Goal: Task Accomplishment & Management: Manage account settings

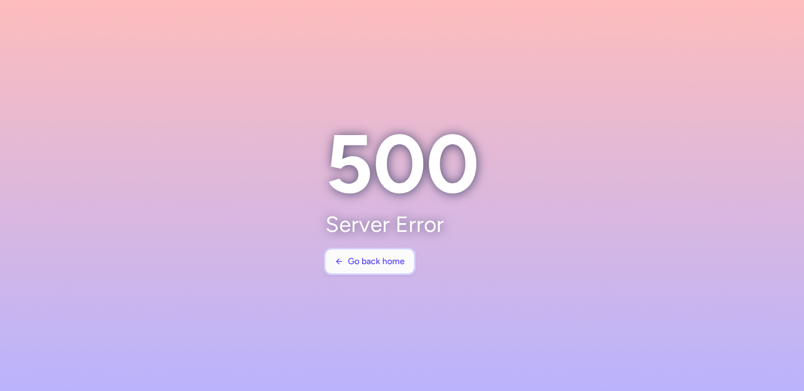
click at [378, 261] on span "Go back home" at bounding box center [376, 261] width 57 height 10
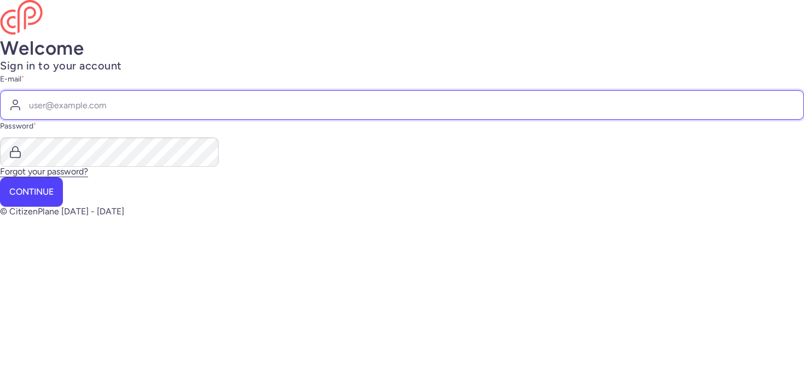
click at [394, 120] on input "E-mail *" at bounding box center [402, 105] width 804 height 30
click at [0, 216] on com-1password-button at bounding box center [0, 216] width 0 height 0
type input "klaudia@citizenplane.com"
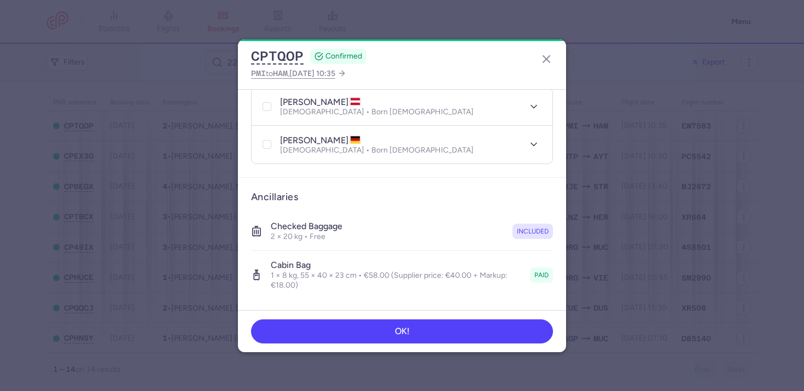
scroll to position [389, 0]
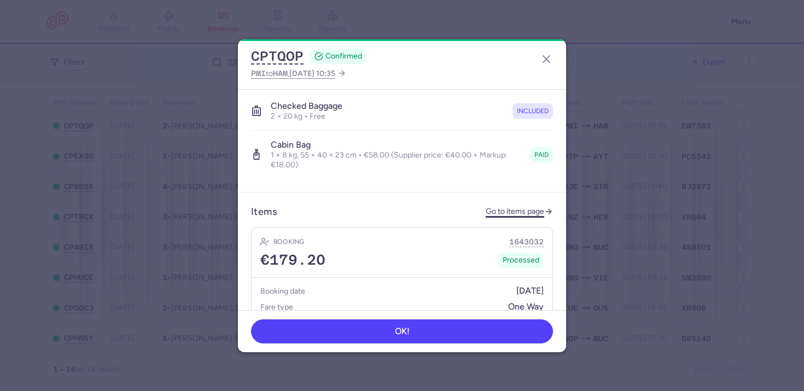
click at [527, 207] on link "Go to items page" at bounding box center [518, 211] width 67 height 9
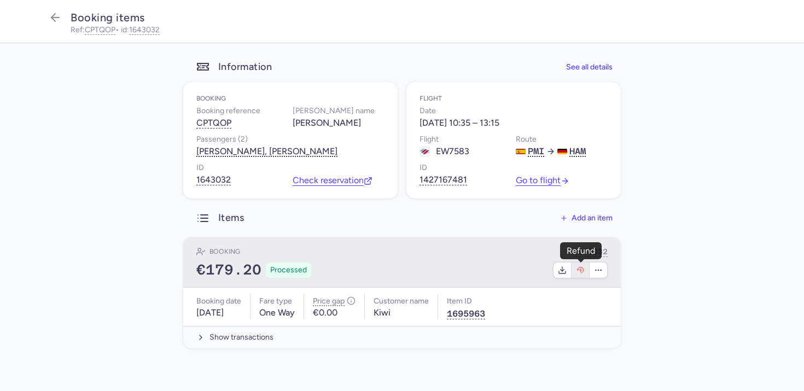
click at [576, 273] on icon "button" at bounding box center [580, 270] width 9 height 9
select select "490"
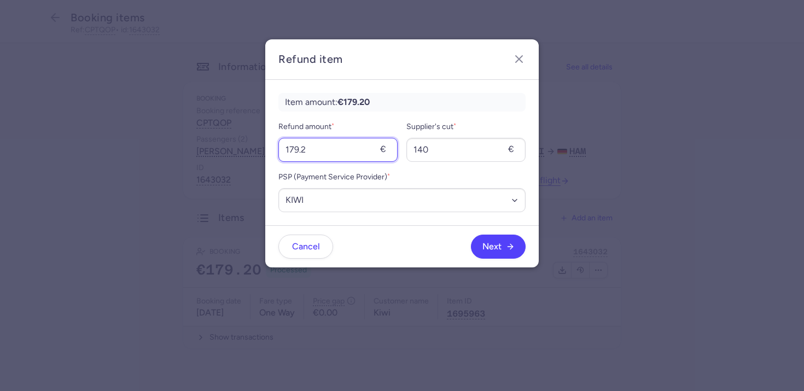
click at [366, 154] on input "179.2" at bounding box center [337, 150] width 119 height 24
type input "59"
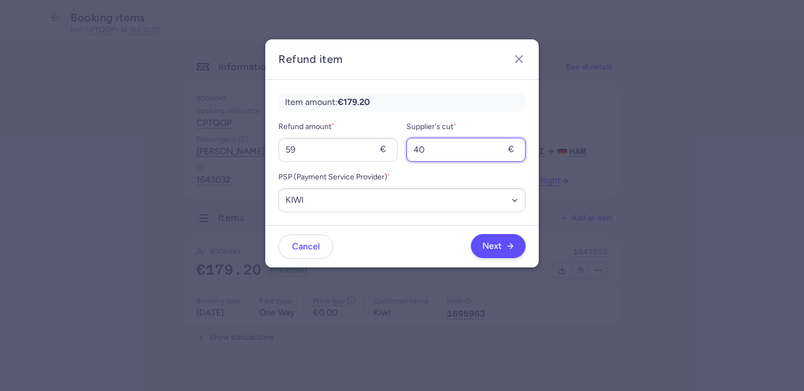
type input "40"
click at [504, 256] on button "Next" at bounding box center [498, 246] width 55 height 24
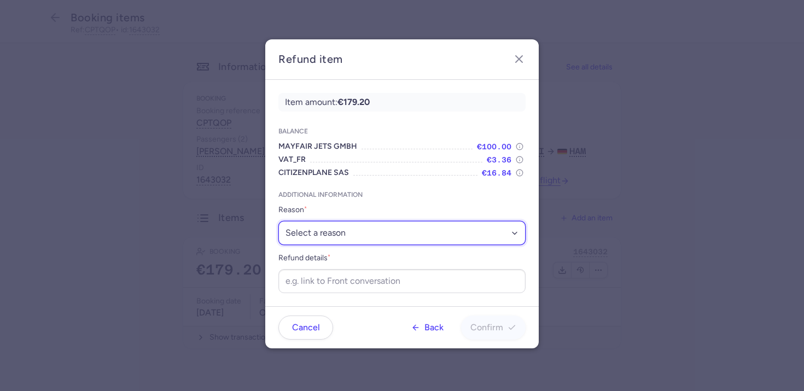
click at [335, 239] on select "Select a reason ✈️ Airline ceasing ops 💼 Ancillary issue 📄 APIS missing ⚙️ Citi…" at bounding box center [401, 233] width 247 height 24
select select "ANCILLARY_ISSUE"
click at [278, 221] on select "Select a reason ✈️ Airline ceasing ops 💼 Ancillary issue 📄 APIS missing ⚙️ Citi…" at bounding box center [401, 233] width 247 height 24
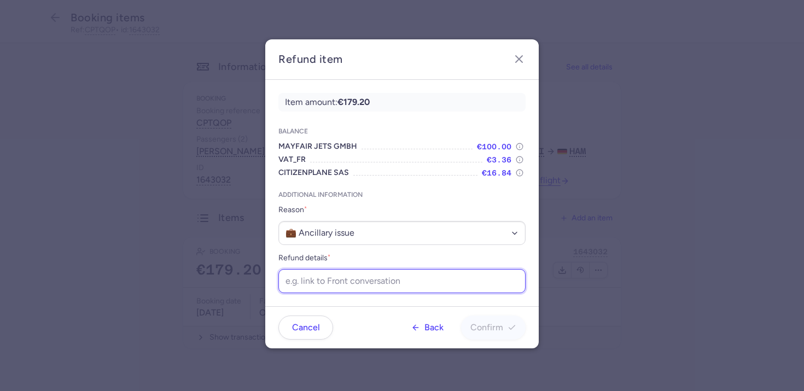
click at [321, 279] on input "Refund details *" at bounding box center [401, 281] width 247 height 24
paste input "https://app.frontapp.com/open/cnv_f2ewzpe?key=LLuz7uFZ6tHnpgJVMS0BGfv5TBmV38Ff"
type input "https://app.frontapp.com/open/cnv_f2ewzpe?key=LLuz7uFZ6tHnpgJVMS0BGfv5TBmV38Ff"
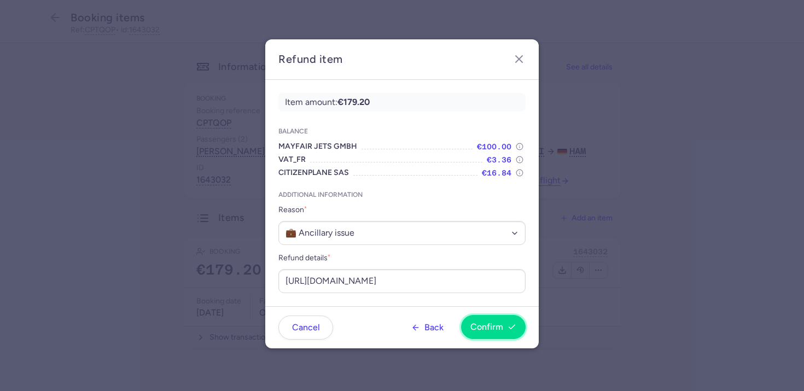
click at [483, 327] on span "Confirm" at bounding box center [486, 327] width 33 height 10
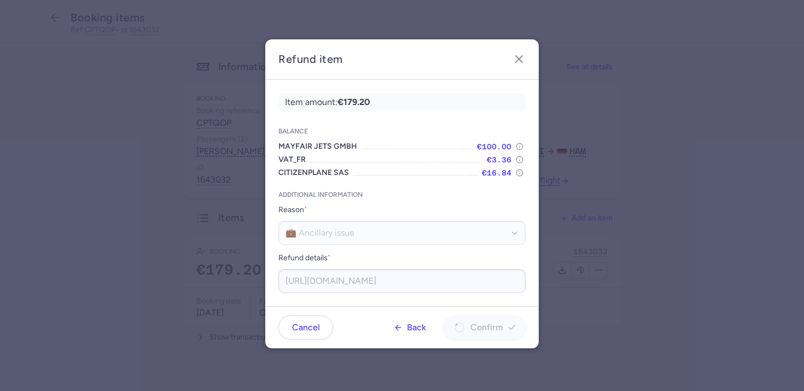
scroll to position [0, 0]
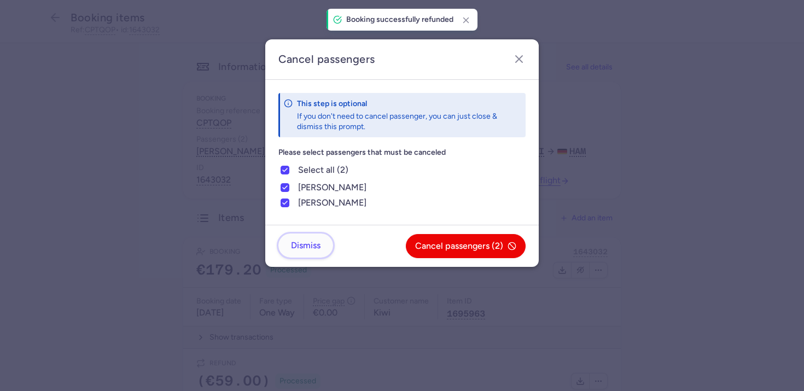
click at [305, 243] on span "Dismiss" at bounding box center [306, 246] width 30 height 10
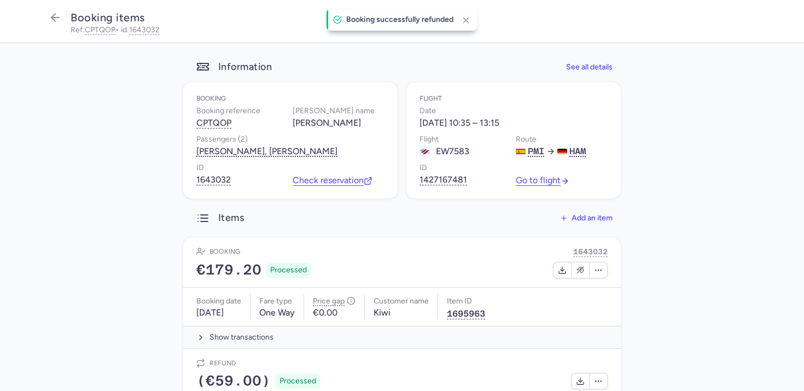
click at [168, 182] on main "Information See all details Booking Booking reference CPTQOP Booker name Doris …" at bounding box center [402, 264] width 804 height 442
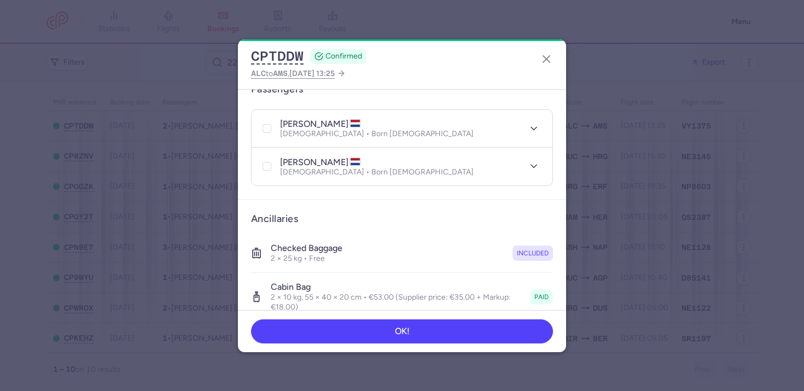
scroll to position [303, 0]
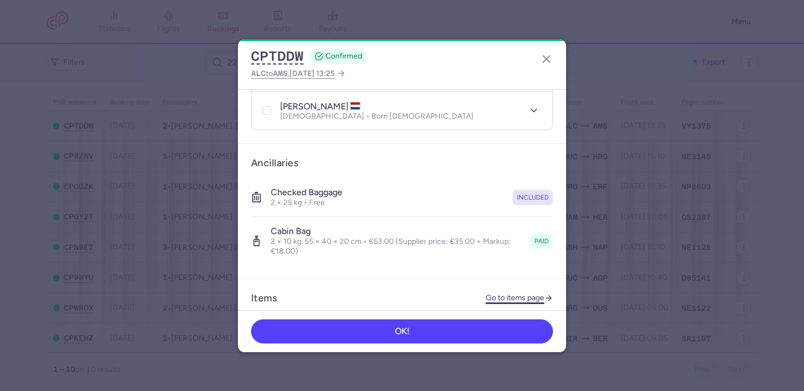
click at [496, 294] on link "Go to items page" at bounding box center [518, 298] width 67 height 9
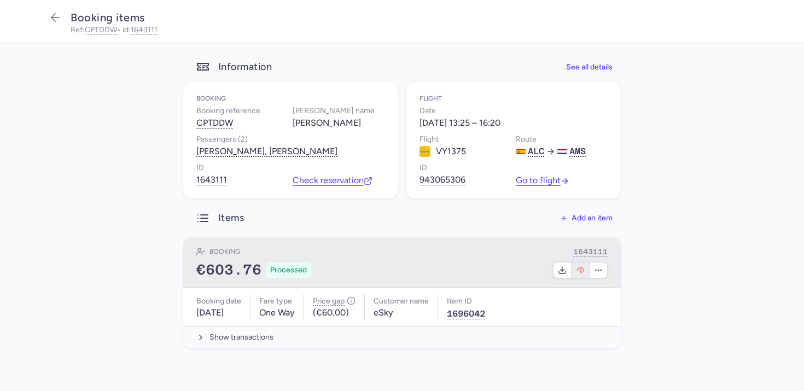
click at [582, 276] on button "button" at bounding box center [580, 269] width 18 height 15
select select "262"
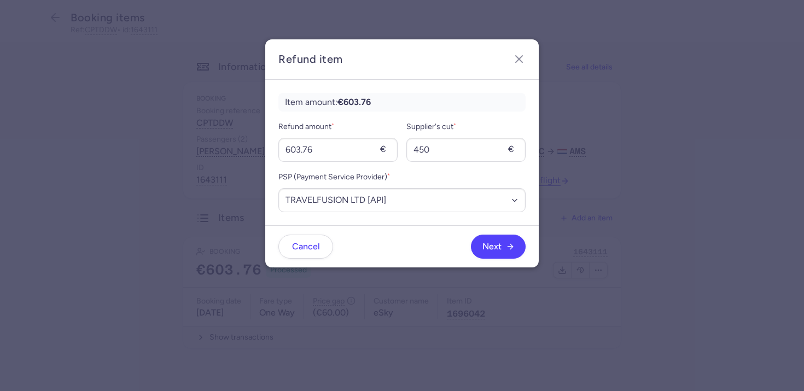
click at [390, 150] on div "€" at bounding box center [385, 149] width 11 height 11
click at [367, 153] on input "603.76" at bounding box center [337, 150] width 119 height 24
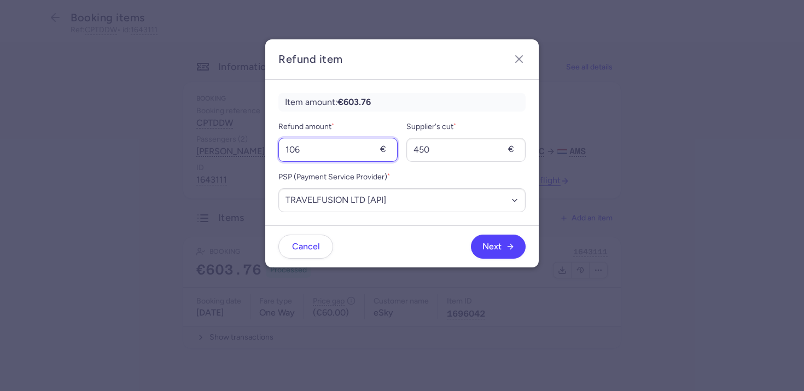
type input "106"
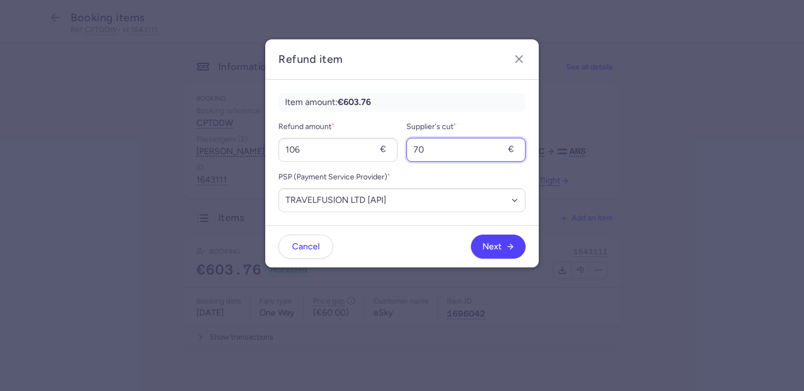
type input "70"
click at [414, 236] on div "Next" at bounding box center [429, 247] width 192 height 24
click at [495, 251] on button "Next" at bounding box center [498, 246] width 55 height 24
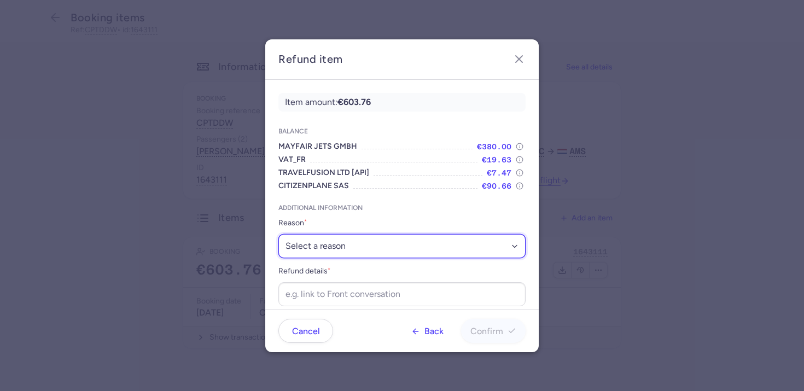
click at [346, 242] on select "Select a reason ✈️ Airline ceasing ops 💼 Ancillary issue 📄 APIS missing ⚙️ Citi…" at bounding box center [401, 246] width 247 height 24
select select "ANCILLARY_ISSUE"
click at [278, 234] on select "Select a reason ✈️ Airline ceasing ops 💼 Ancillary issue 📄 APIS missing ⚙️ Citi…" at bounding box center [401, 246] width 247 height 24
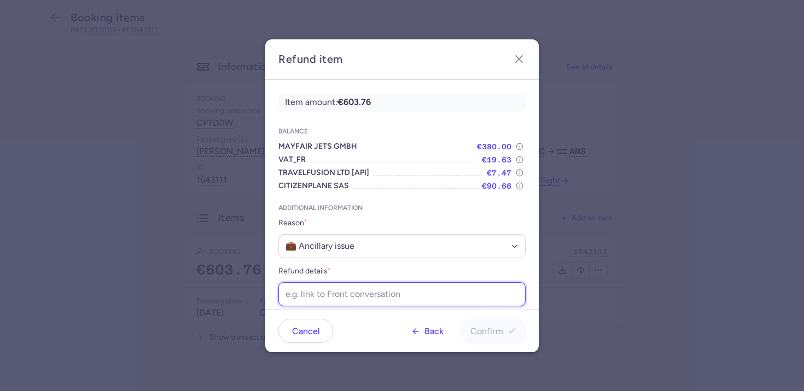
click at [347, 292] on input "Refund details *" at bounding box center [401, 294] width 247 height 24
paste input "https://app.frontapp.com/open/cnv_f2ewzsy?key=9T2JSmFVwPg5Okt4-L4FHE2hnK5v_yOD"
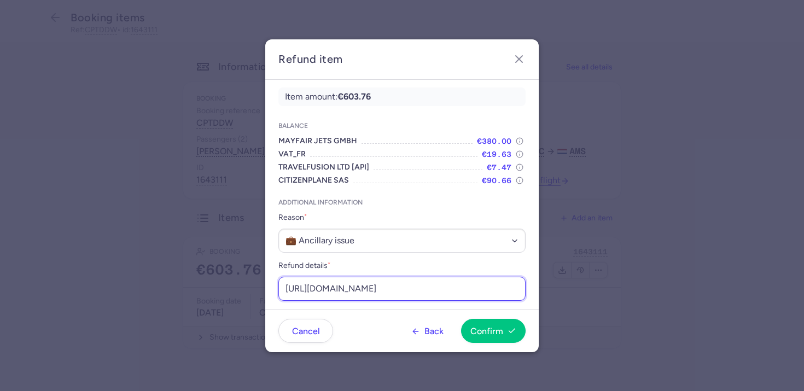
scroll to position [10, 0]
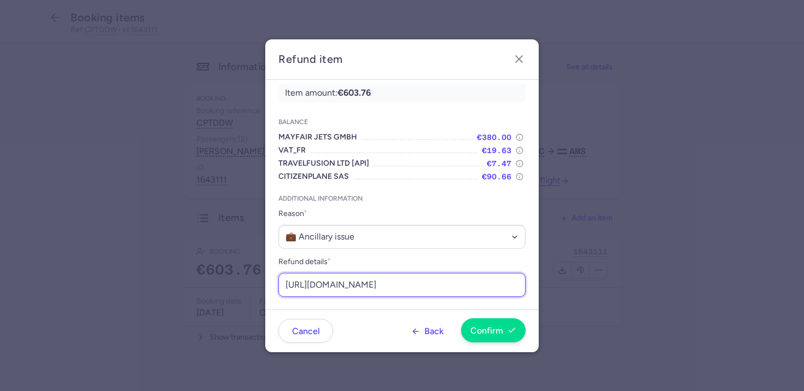
type input "https://app.frontapp.com/open/cnv_f2ewzsy?key=9T2JSmFVwPg5Okt4-L4FHE2hnK5v_yOD"
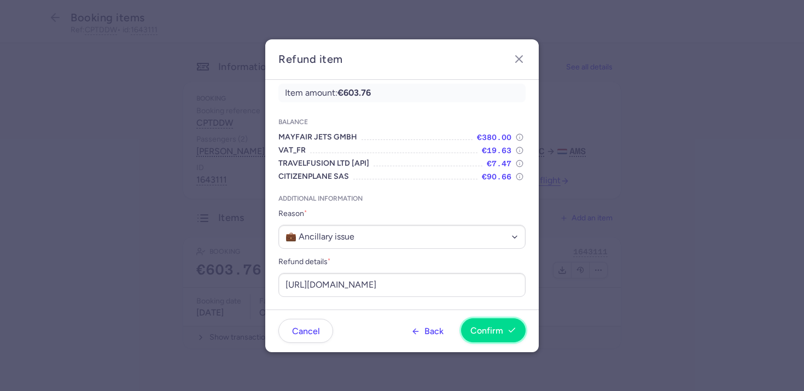
click at [514, 331] on icon "button" at bounding box center [511, 330] width 9 height 9
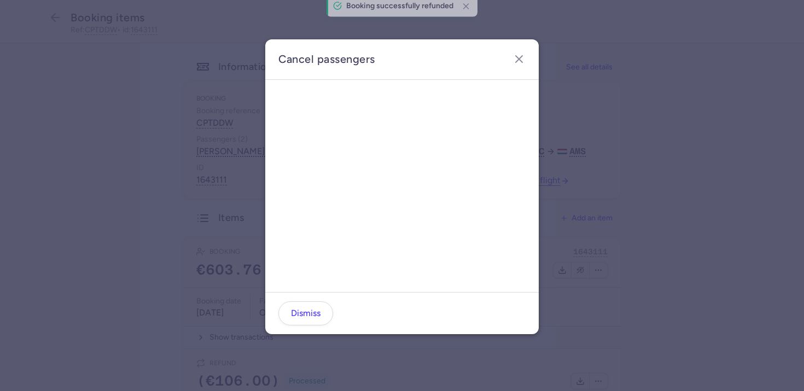
scroll to position [0, 0]
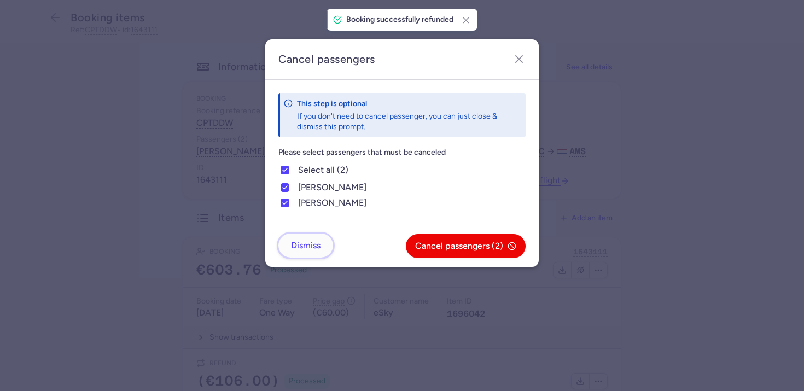
click at [306, 237] on button "Dismiss" at bounding box center [305, 245] width 55 height 24
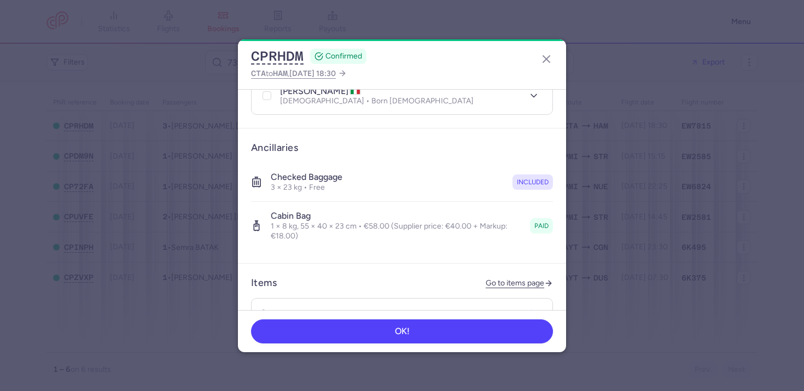
scroll to position [429, 0]
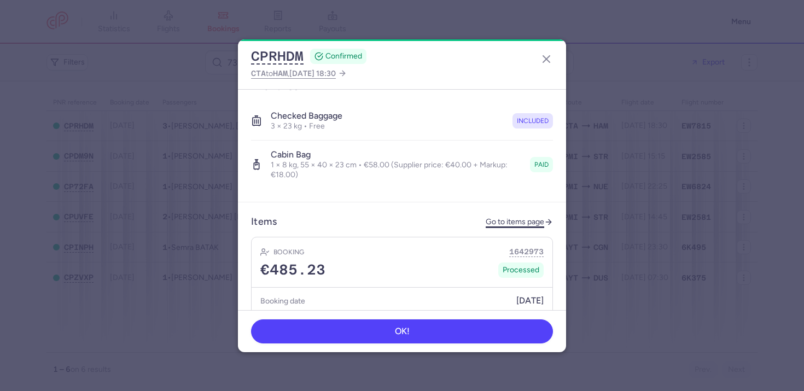
click at [520, 218] on link "Go to items page" at bounding box center [518, 222] width 67 height 9
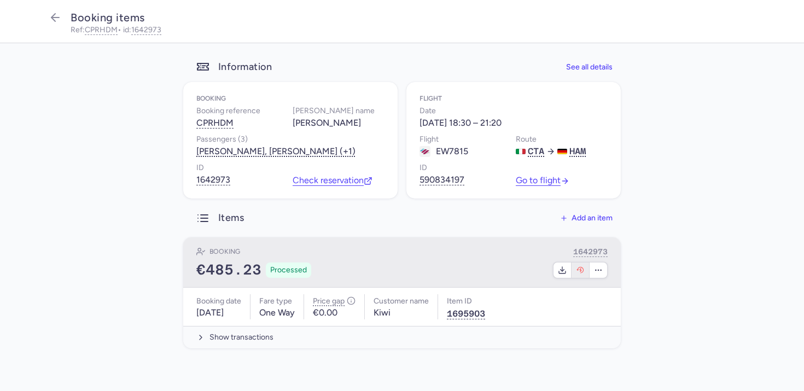
click at [578, 276] on button "button" at bounding box center [580, 269] width 18 height 15
select select "490"
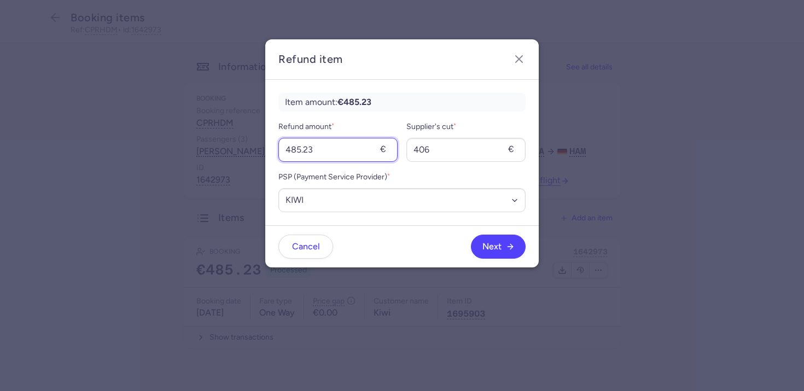
click at [340, 159] on input "485.23" at bounding box center [337, 150] width 119 height 24
type input "58"
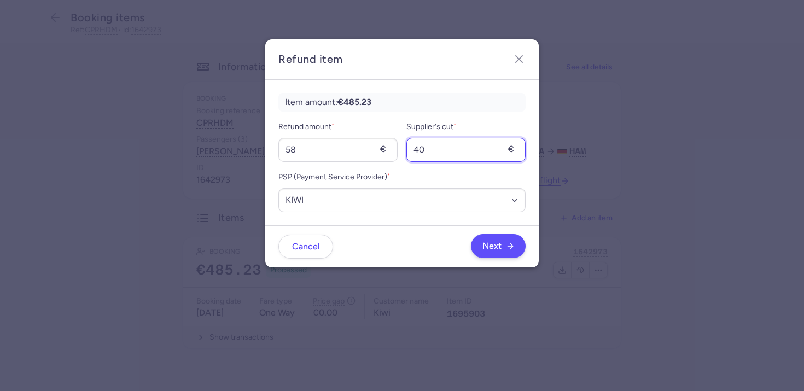
type input "40"
click at [497, 255] on button "Next" at bounding box center [498, 246] width 55 height 24
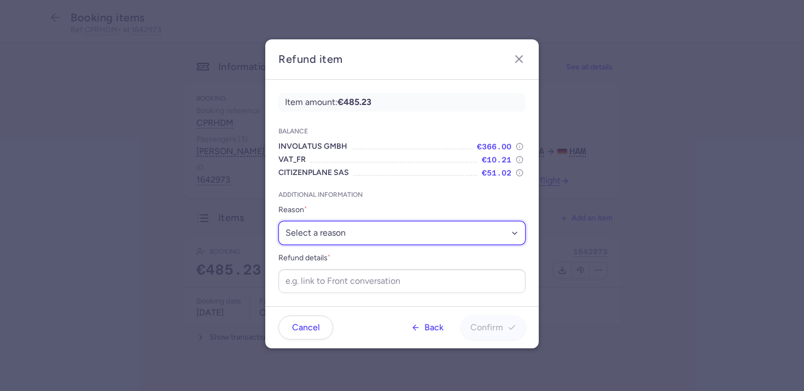
click at [356, 226] on select "Select a reason ✈️ Airline ceasing ops 💼 Ancillary issue 📄 APIS missing ⚙️ Citi…" at bounding box center [401, 233] width 247 height 24
select select "ANCILLARY_ISSUE"
click at [278, 221] on select "Select a reason ✈️ Airline ceasing ops 💼 Ancillary issue 📄 APIS missing ⚙️ Citi…" at bounding box center [401, 233] width 247 height 24
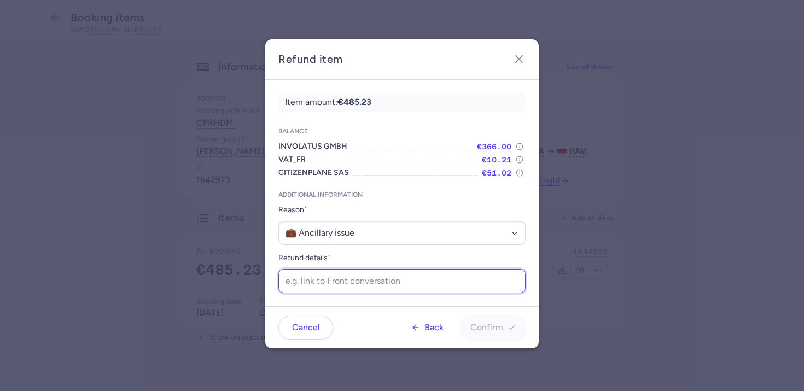
click at [339, 280] on input "Refund details *" at bounding box center [401, 281] width 247 height 24
paste input "https://app.frontapp.com/open/cnv_f2ex076?key=j3jUyrUJf3iU7xE2d6i7XAovuqy1Flrt"
type input "https://app.frontapp.com/open/cnv_f2ex076?key=j3jUyrUJf3iU7xE2d6i7XAovuqy1Flrt"
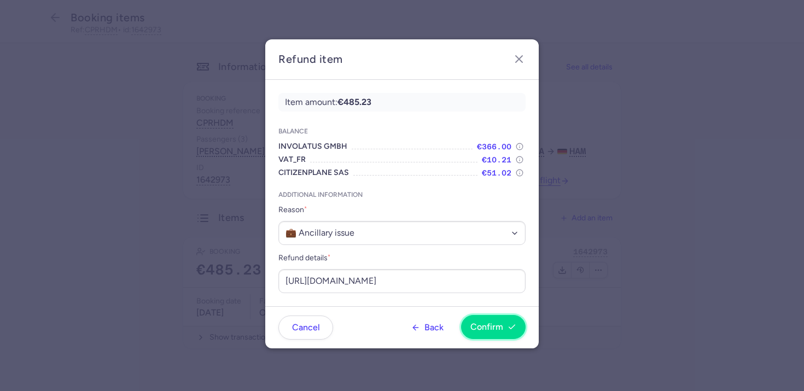
click at [499, 324] on span "Confirm" at bounding box center [486, 327] width 33 height 10
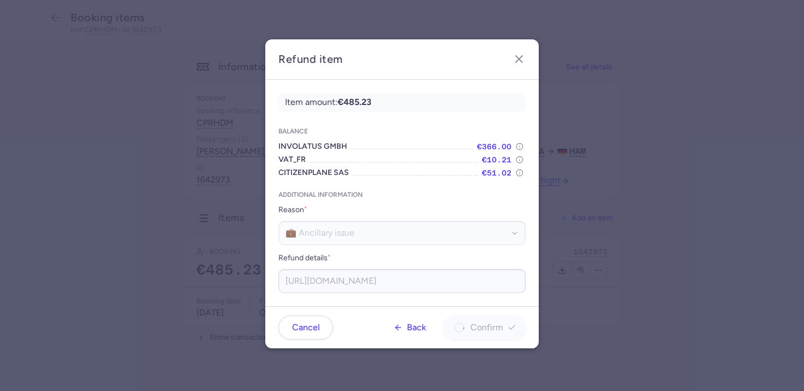
scroll to position [0, 0]
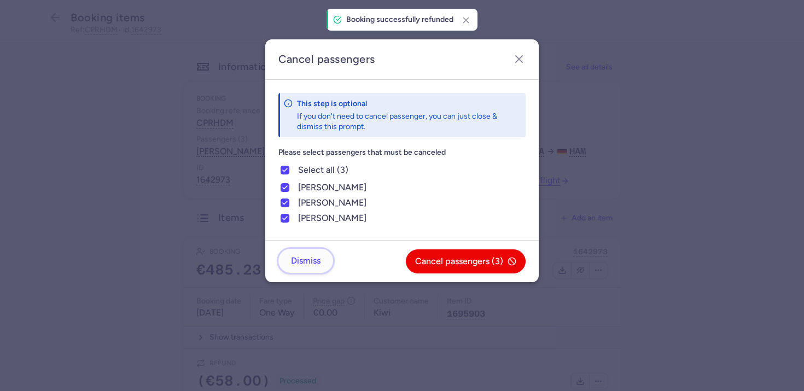
click at [303, 261] on span "Dismiss" at bounding box center [306, 261] width 30 height 10
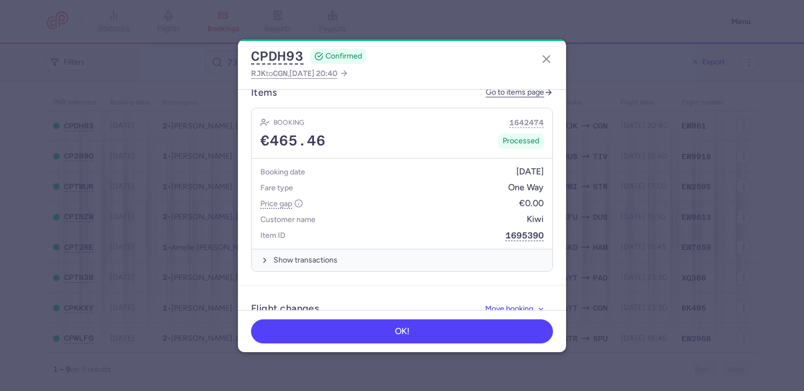
scroll to position [384, 0]
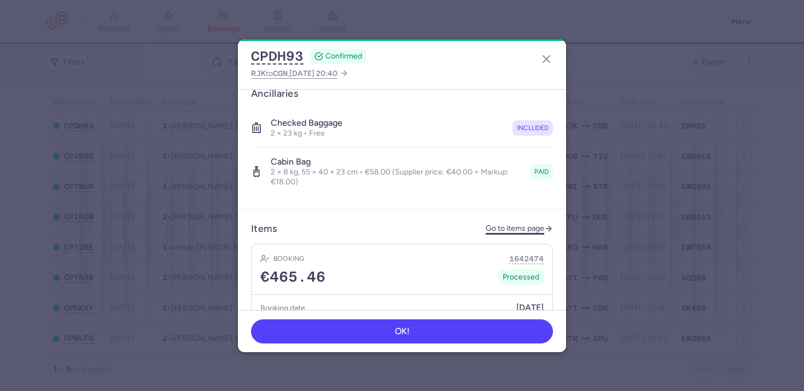
click at [510, 224] on link "Go to items page" at bounding box center [518, 228] width 67 height 9
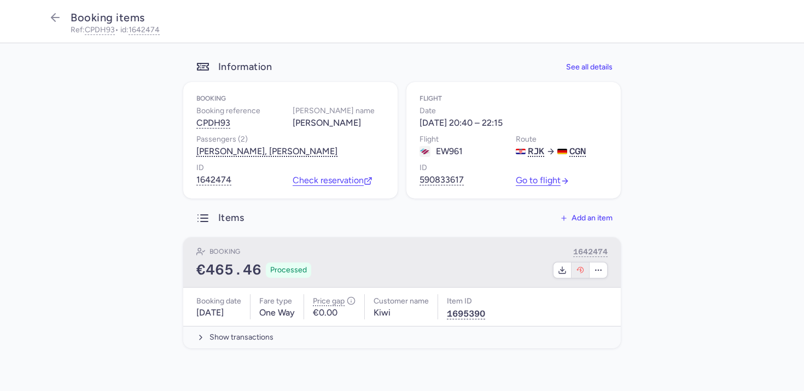
click at [587, 267] on button "button" at bounding box center [580, 269] width 18 height 15
select select "490"
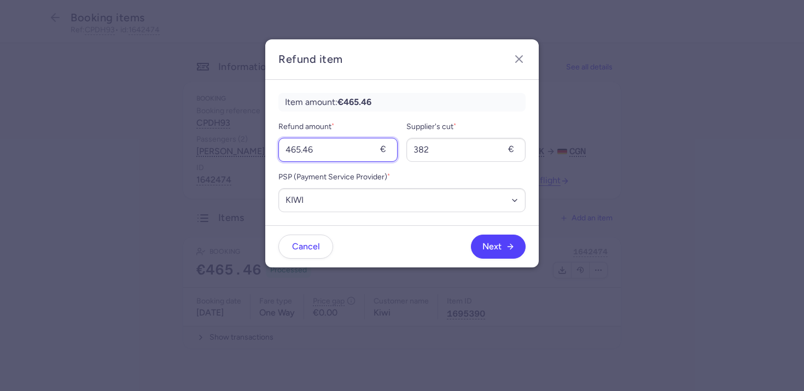
click at [362, 152] on input "465.46" at bounding box center [337, 150] width 119 height 24
type input "58"
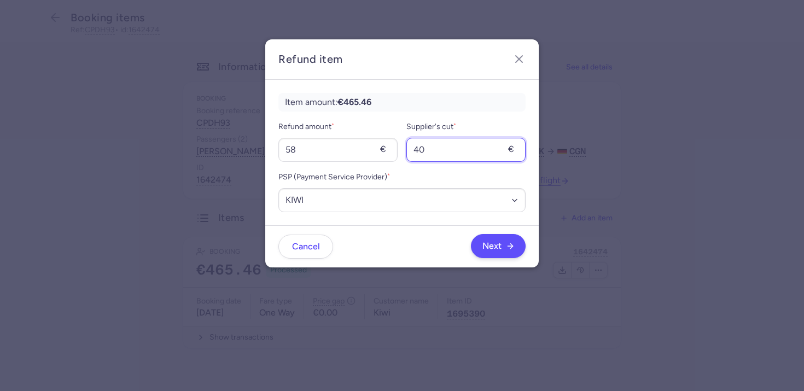
type input "40"
click at [482, 247] on span "Next" at bounding box center [491, 246] width 19 height 10
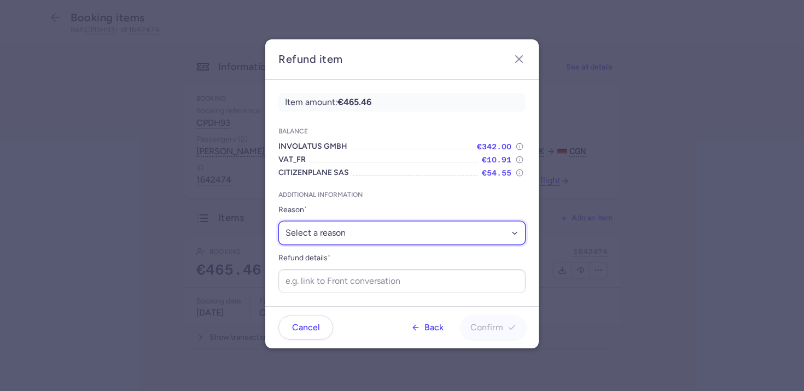
click at [349, 237] on select "Select a reason ✈️ Airline ceasing ops 💼 Ancillary issue 📄 APIS missing ⚙️ Citi…" at bounding box center [401, 233] width 247 height 24
select select "ANCILLARY_ISSUE"
click at [278, 221] on select "Select a reason ✈️ Airline ceasing ops 💼 Ancillary issue 📄 APIS missing ⚙️ Citi…" at bounding box center [401, 233] width 247 height 24
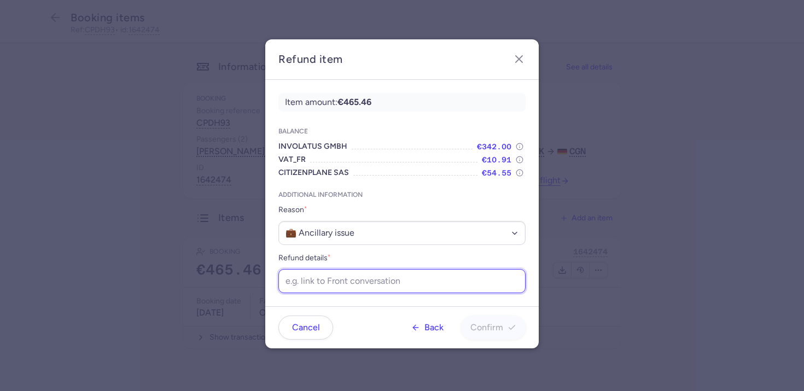
drag, startPoint x: 324, startPoint y: 283, endPoint x: 319, endPoint y: 272, distance: 12.0
click at [325, 283] on input "Refund details *" at bounding box center [401, 281] width 247 height 24
paste input "https://app.frontapp.com/open/cnv_f2ex14y?key=mV9co4iAXRKksWqfCNuqyKiC5YhIdODt"
type input "https://app.frontapp.com/open/cnv_f2ex14y?key=mV9co4iAXRKksWqfCNuqyKiC5YhIdODt"
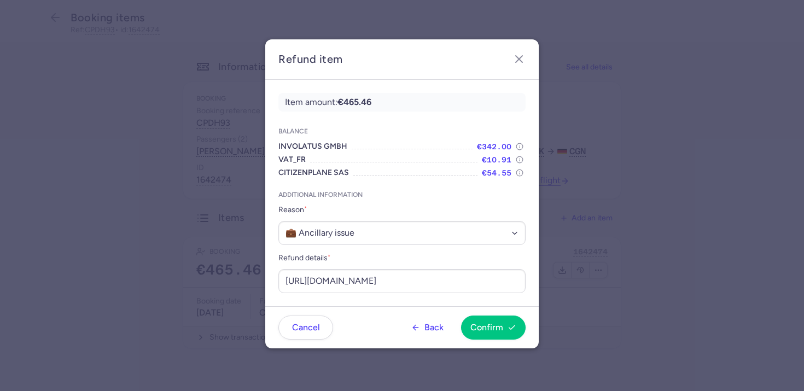
click at [490, 340] on footer "Cancel Back Confirm" at bounding box center [401, 327] width 273 height 42
click at [488, 332] on button "Confirm" at bounding box center [493, 327] width 65 height 24
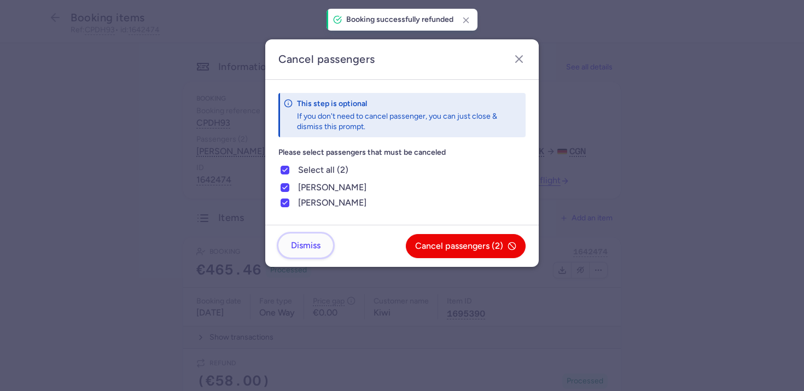
click at [305, 249] on span "Dismiss" at bounding box center [306, 246] width 30 height 10
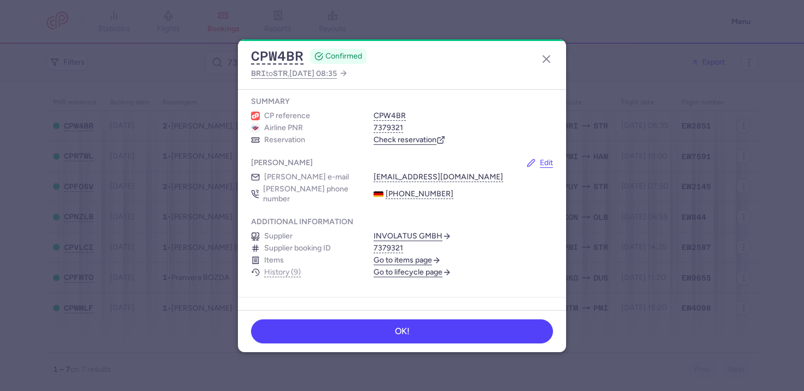
scroll to position [342, 0]
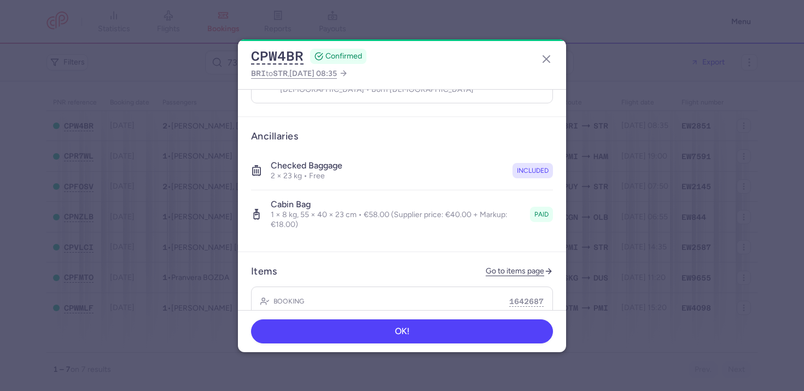
click at [511, 265] on header "Items Go to items page" at bounding box center [402, 271] width 302 height 13
click at [494, 267] on link "Go to items page" at bounding box center [518, 271] width 67 height 9
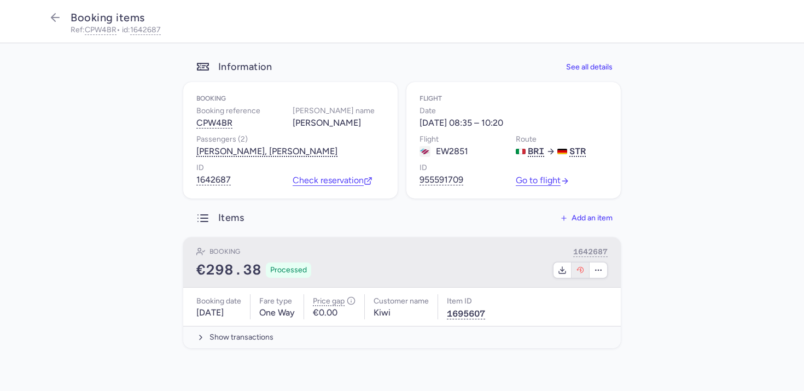
click at [582, 274] on icon "button" at bounding box center [580, 270] width 9 height 9
select select "490"
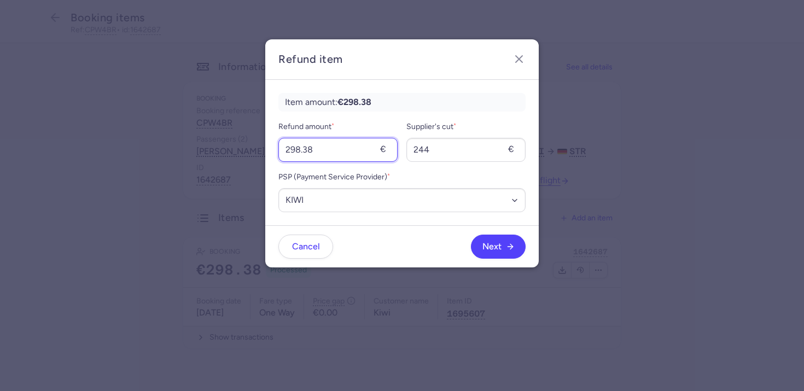
click at [346, 157] on input "298.38" at bounding box center [337, 150] width 119 height 24
type input "4"
click at [518, 48] on div "Refund item" at bounding box center [401, 59] width 273 height 40
click at [521, 53] on icon "button" at bounding box center [518, 58] width 13 height 13
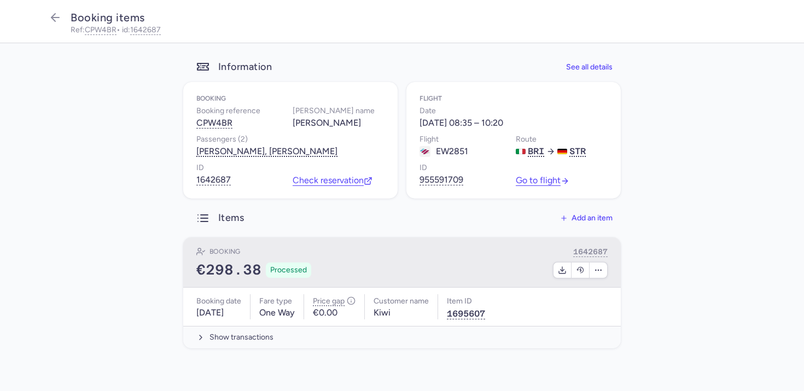
click at [423, 264] on div at bounding box center [463, 270] width 290 height 16
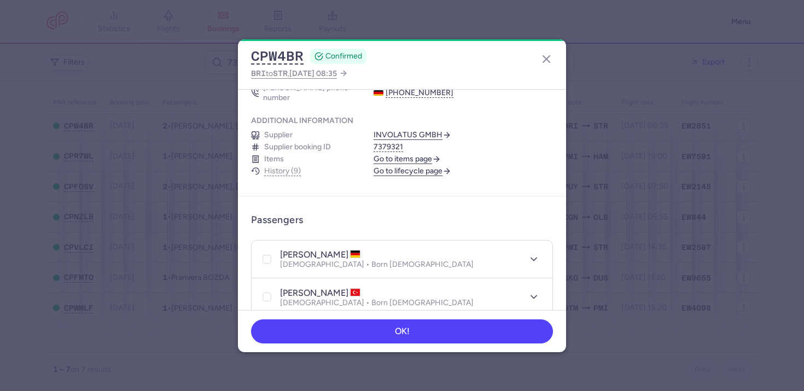
scroll to position [440, 0]
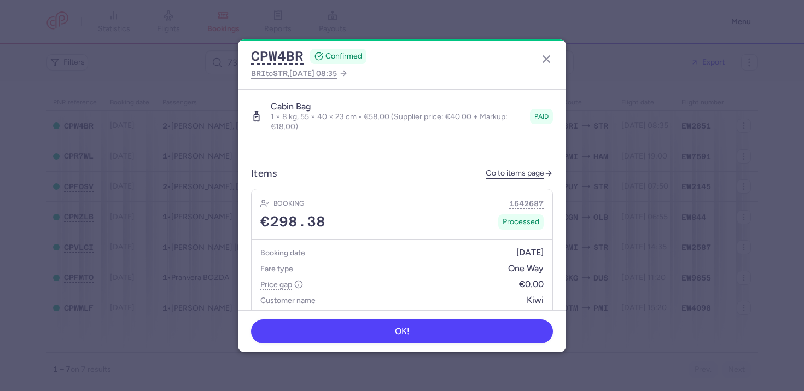
click at [502, 169] on link "Go to items page" at bounding box center [518, 173] width 67 height 9
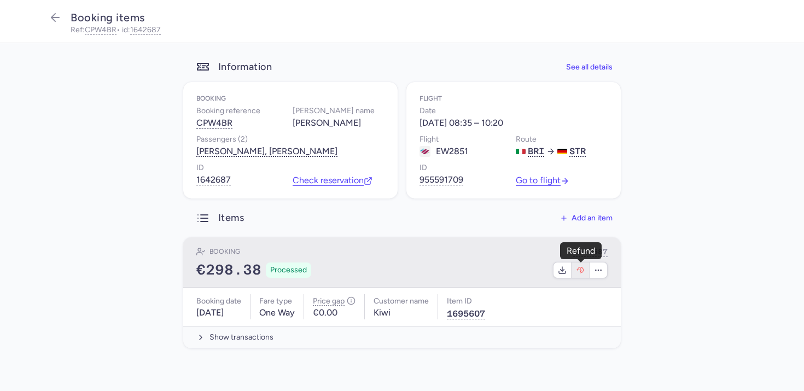
click at [578, 268] on icon "button" at bounding box center [579, 270] width 7 height 6
select select "490"
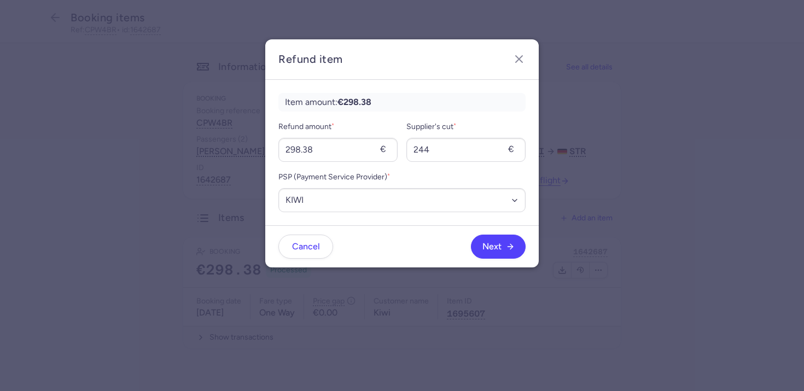
click at [361, 162] on form "Refund amount * 298.38 € Supplier's cut * 244 € PSP (Payment Service Provider) …" at bounding box center [401, 166] width 247 height 92
click at [361, 155] on input "298.38" at bounding box center [337, 150] width 119 height 24
type input "58"
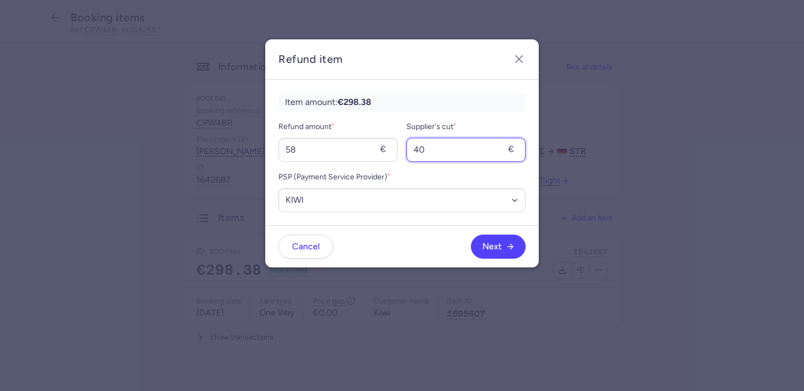
type input "40"
click at [516, 262] on footer "Cancel Next" at bounding box center [401, 246] width 273 height 42
click at [514, 248] on button "Next" at bounding box center [498, 246] width 55 height 24
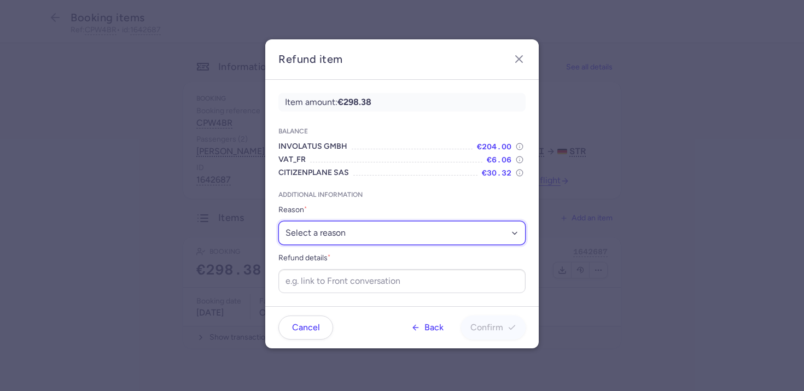
click at [396, 244] on select "Select a reason ✈️ Airline ceasing ops 💼 Ancillary issue 📄 APIS missing ⚙️ Citi…" at bounding box center [401, 233] width 247 height 24
select select "ANCILLARY_ISSUE"
click at [278, 221] on select "Select a reason ✈️ Airline ceasing ops 💼 Ancillary issue 📄 APIS missing ⚙️ Citi…" at bounding box center [401, 233] width 247 height 24
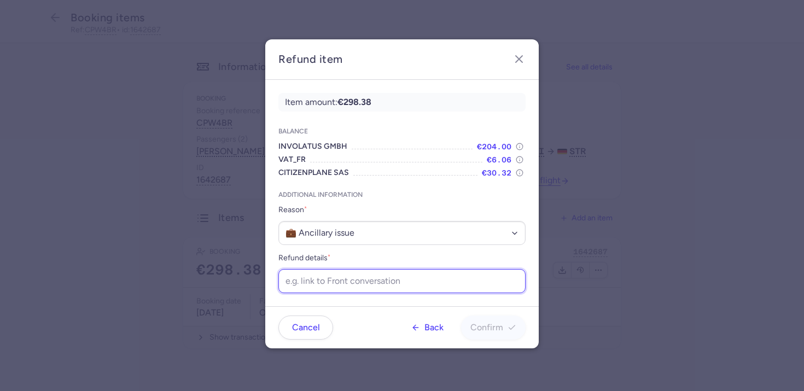
click at [355, 278] on input "Refund details *" at bounding box center [401, 281] width 247 height 24
paste input "[URL][DOMAIN_NAME]"
type input "[URL][DOMAIN_NAME]"
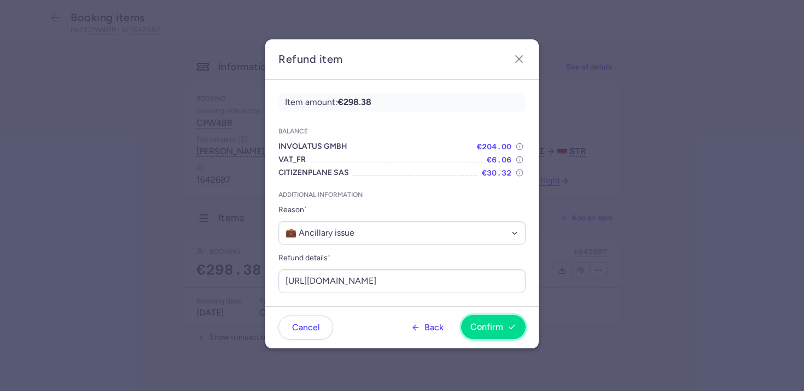
click at [497, 324] on span "Confirm" at bounding box center [486, 327] width 33 height 10
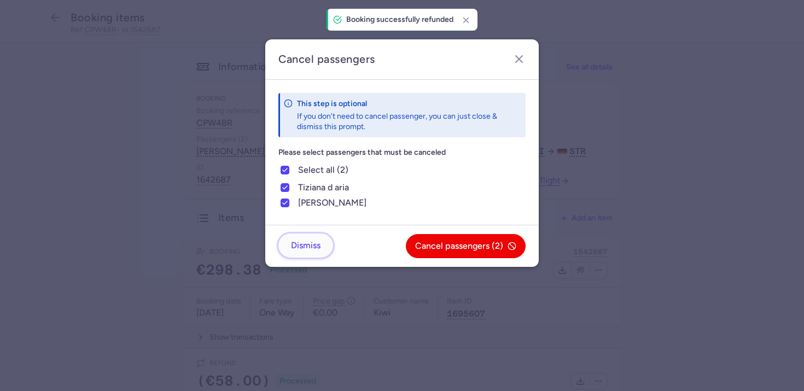
click at [306, 253] on button "Dismiss" at bounding box center [305, 245] width 55 height 24
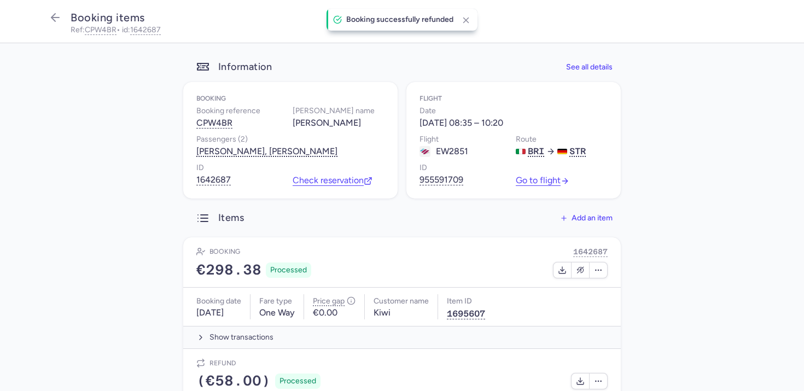
drag, startPoint x: 142, startPoint y: 265, endPoint x: 144, endPoint y: 243, distance: 22.0
click at [142, 265] on dialog "Cancel passengers This step is optional If you don't need to cancel passenger, …" at bounding box center [401, 195] width 769 height 313
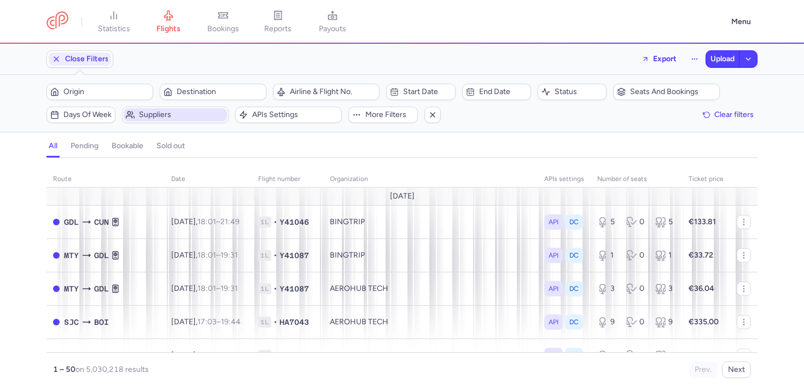
click at [145, 116] on span "Suppliers" at bounding box center [182, 114] width 86 height 9
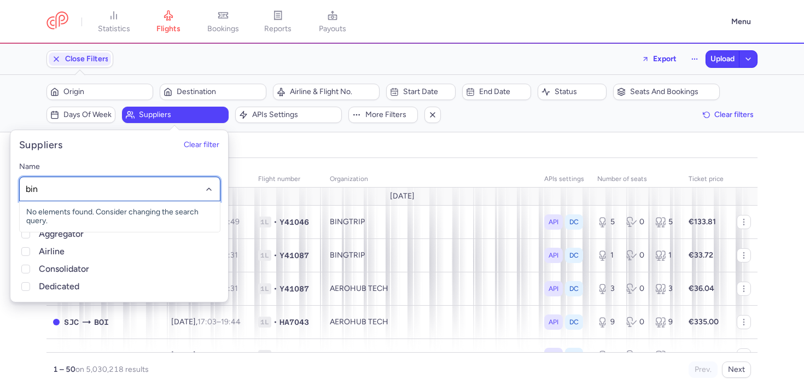
type input "bing"
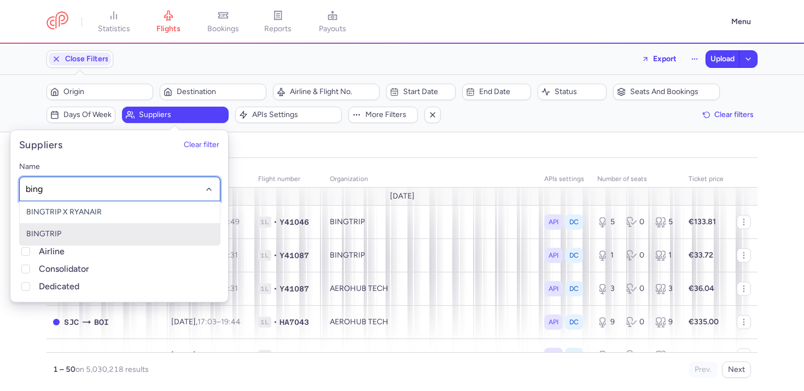
click at [58, 233] on span "BINGTRIP" at bounding box center [43, 233] width 35 height 9
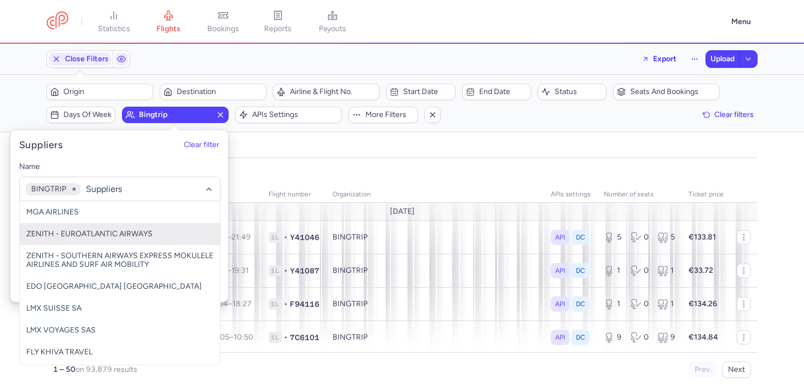
click at [0, 275] on div "organizations names: BINGTRIP route date Flight number organization APIs settin…" at bounding box center [402, 278] width 804 height 226
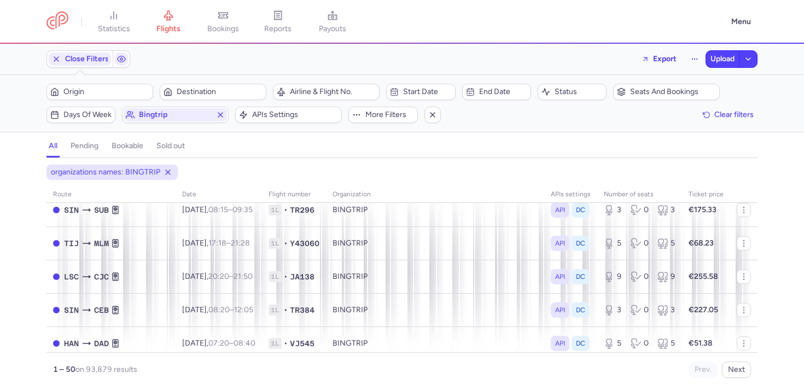
scroll to position [1008, 0]
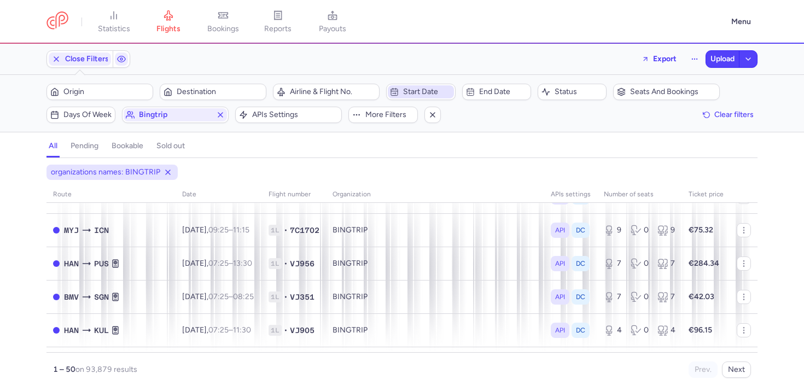
click at [419, 90] on span "Start date" at bounding box center [427, 91] width 48 height 9
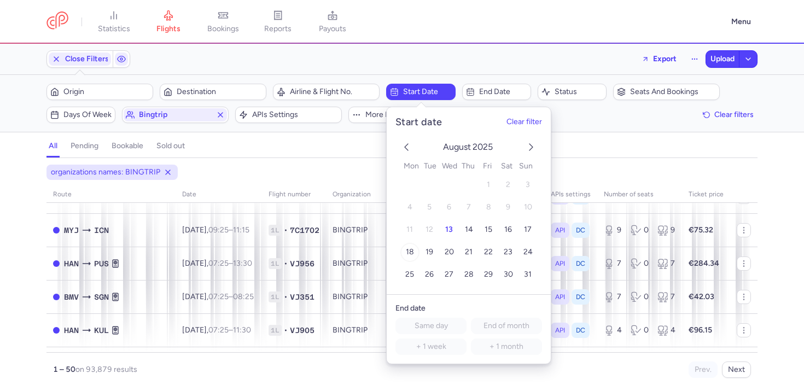
click at [410, 250] on span "18" at bounding box center [410, 252] width 8 height 9
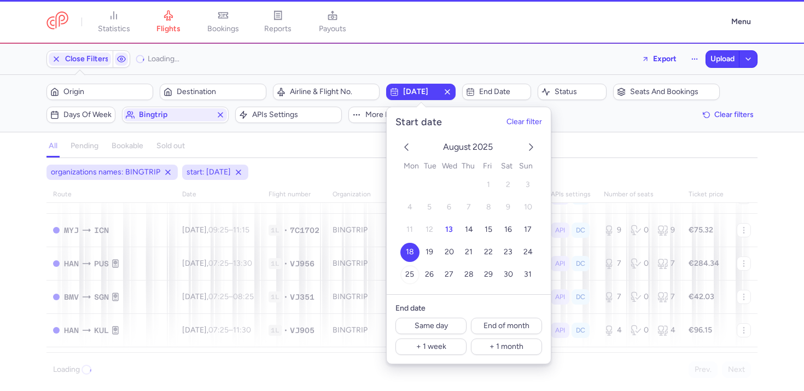
scroll to position [2, 0]
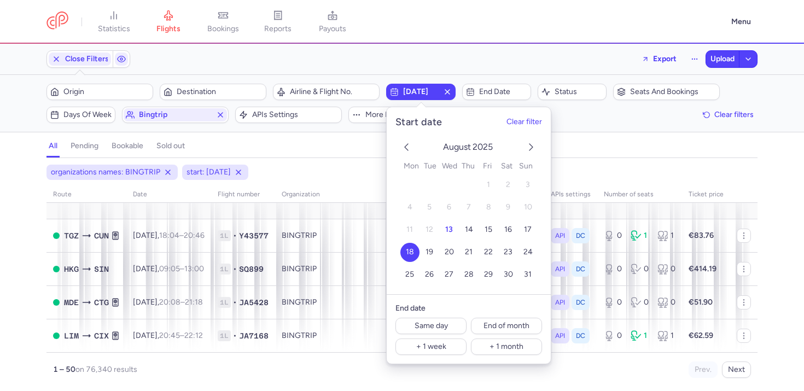
click at [1, 307] on div "organizations names: BINGTRIP start: [DATE] route date Flight number organizati…" at bounding box center [402, 278] width 804 height 226
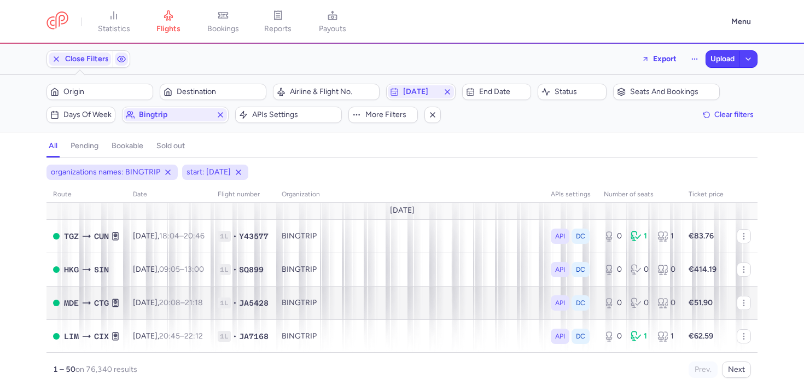
scroll to position [1, 0]
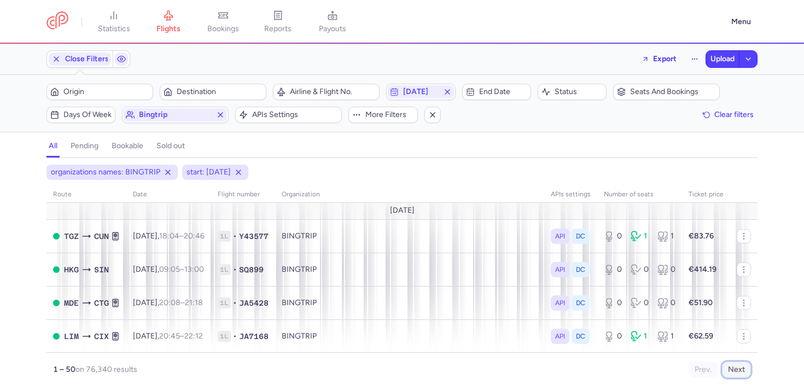
click at [740, 374] on button "Next" at bounding box center [736, 369] width 29 height 16
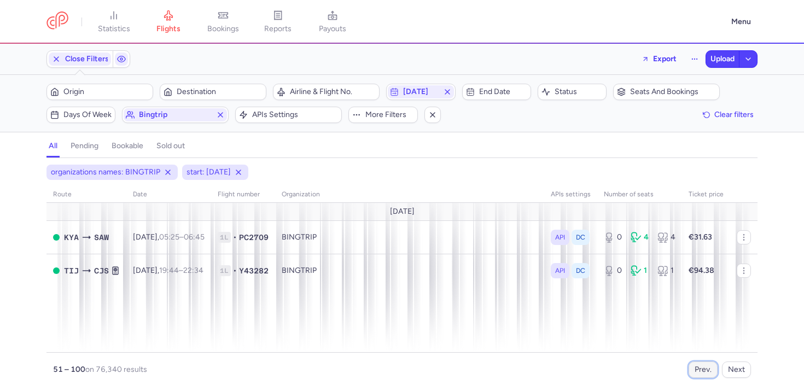
click at [704, 370] on button "Prev." at bounding box center [702, 369] width 29 height 16
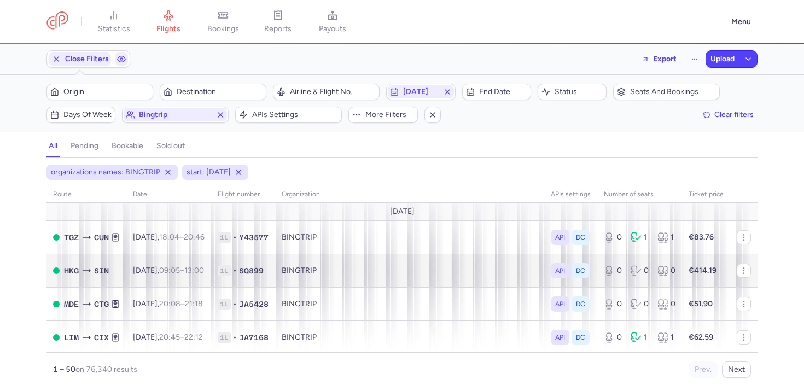
scroll to position [1, 0]
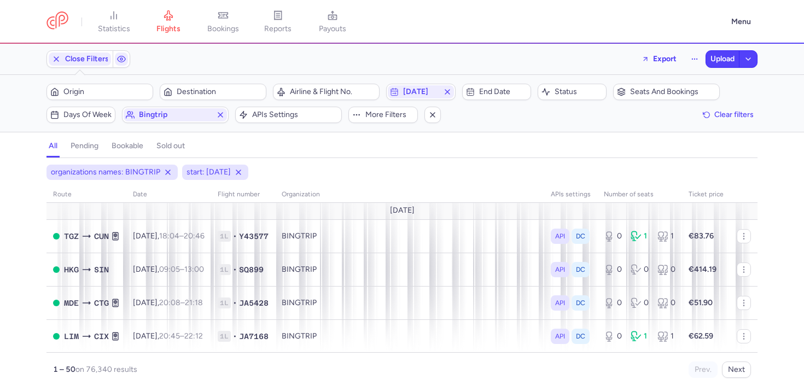
click at [461, 155] on div "all pending bookable sold out" at bounding box center [401, 148] width 711 height 19
click at [421, 94] on span "[DATE]" at bounding box center [420, 91] width 35 height 9
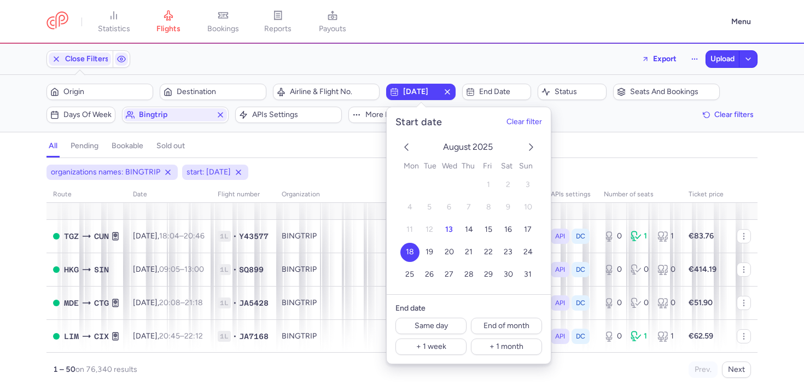
click at [428, 65] on div "Close Filters Export Upload" at bounding box center [401, 59] width 719 height 26
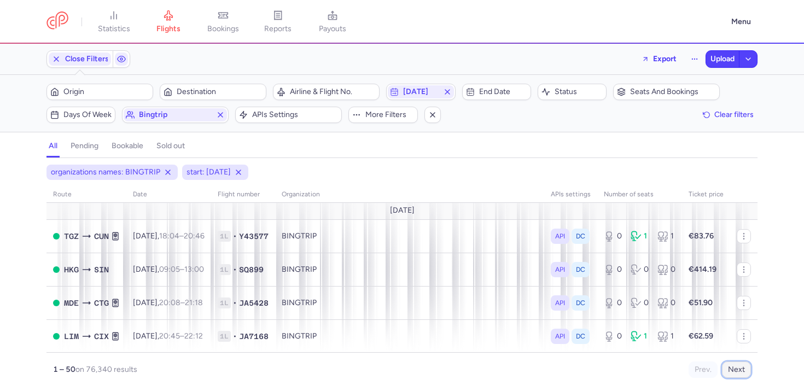
click at [729, 362] on button "Next" at bounding box center [736, 369] width 29 height 16
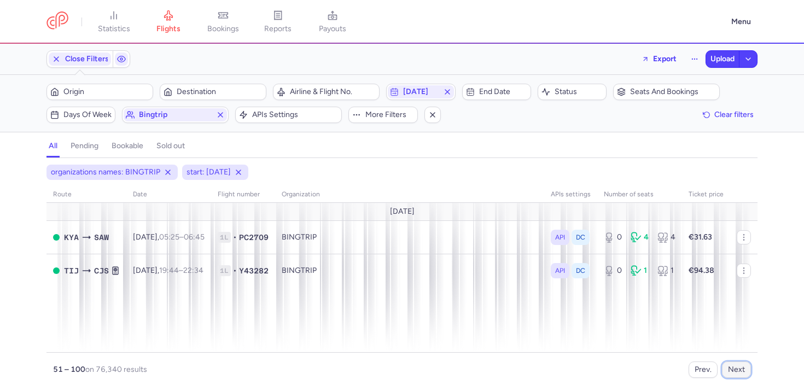
click at [730, 366] on button "Next" at bounding box center [736, 369] width 29 height 16
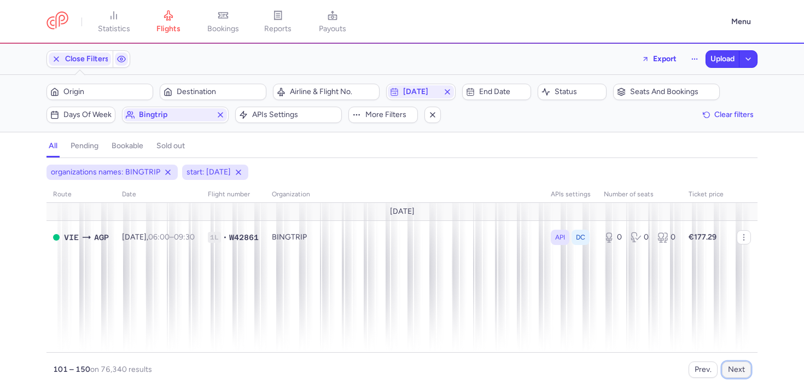
click at [733, 372] on button "Next" at bounding box center [736, 369] width 29 height 16
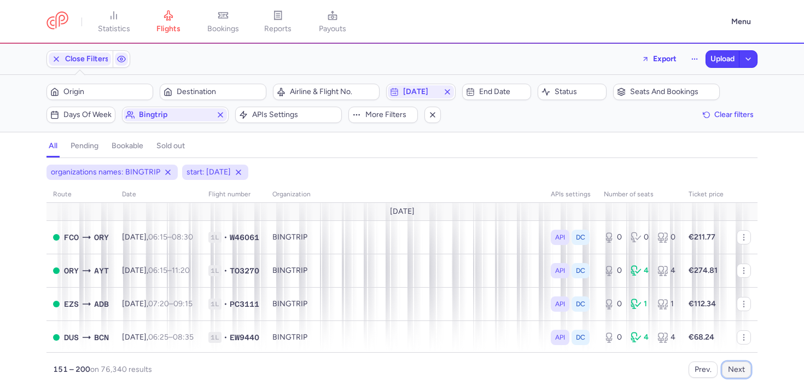
click at [733, 372] on button "Next" at bounding box center [736, 369] width 29 height 16
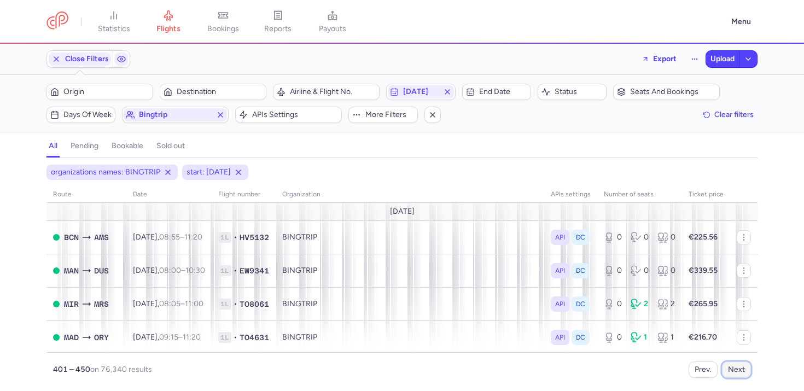
click at [733, 372] on button "Next" at bounding box center [736, 369] width 29 height 16
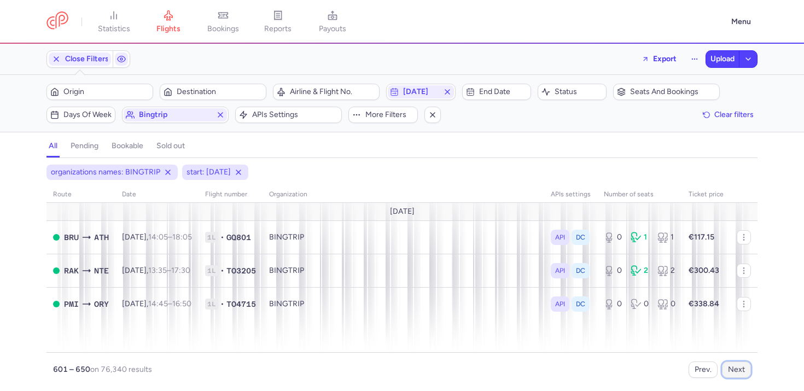
click at [733, 372] on button "Next" at bounding box center [736, 369] width 29 height 16
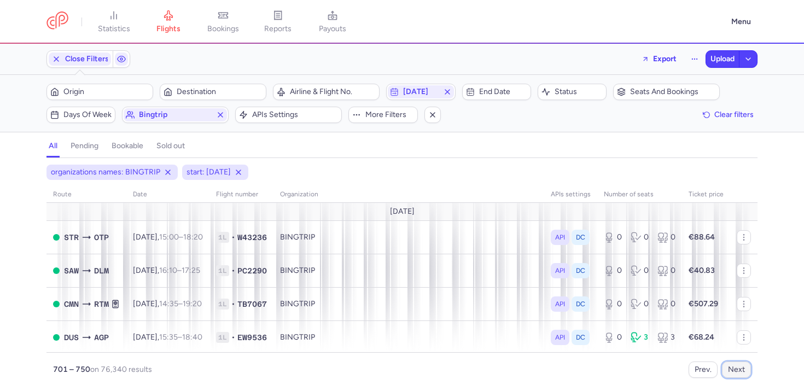
click at [733, 372] on button "Next" at bounding box center [736, 369] width 29 height 16
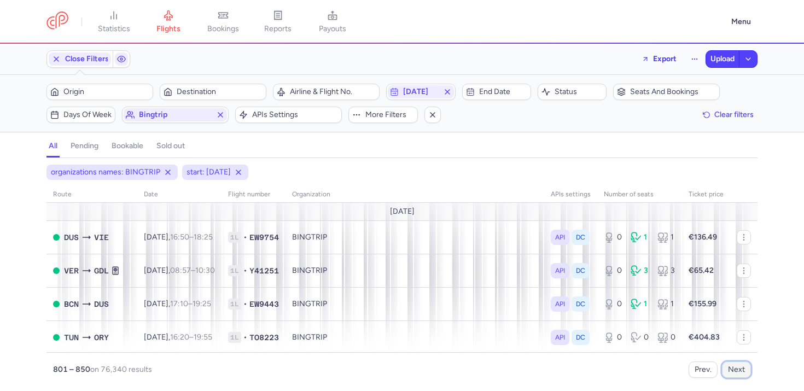
click at [733, 372] on button "Next" at bounding box center [736, 369] width 29 height 16
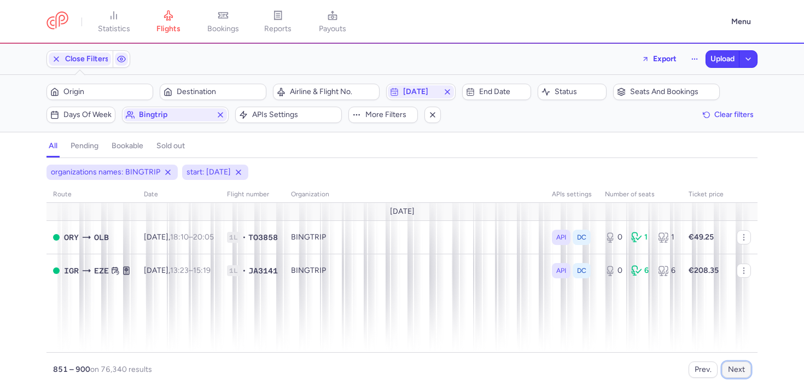
click at [733, 372] on button "Next" at bounding box center [736, 369] width 29 height 16
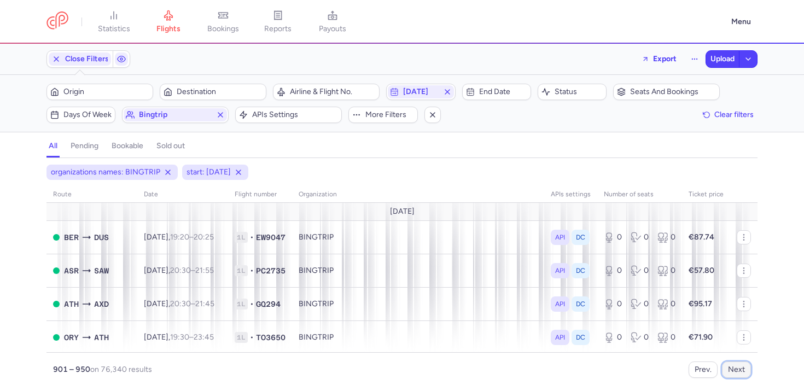
click at [733, 372] on button "Next" at bounding box center [736, 369] width 29 height 16
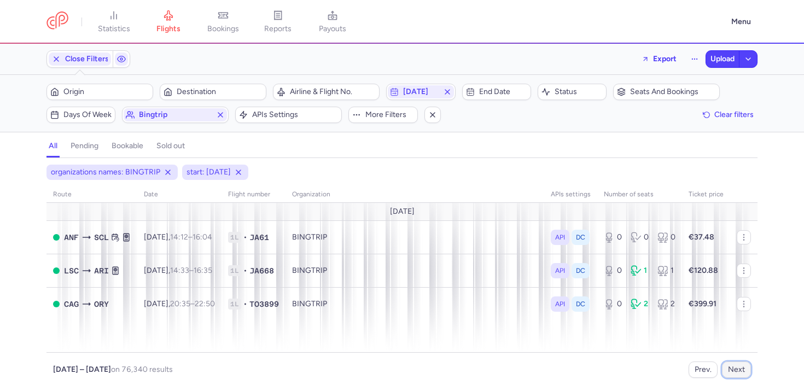
click at [733, 372] on button "Next" at bounding box center [736, 369] width 29 height 16
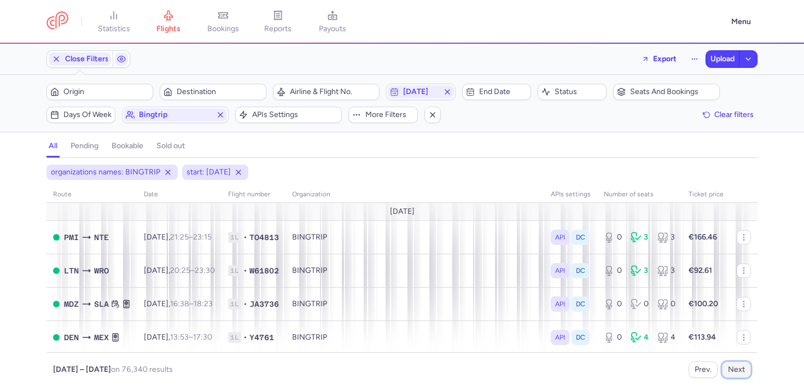
click at [733, 372] on button "Next" at bounding box center [736, 369] width 29 height 16
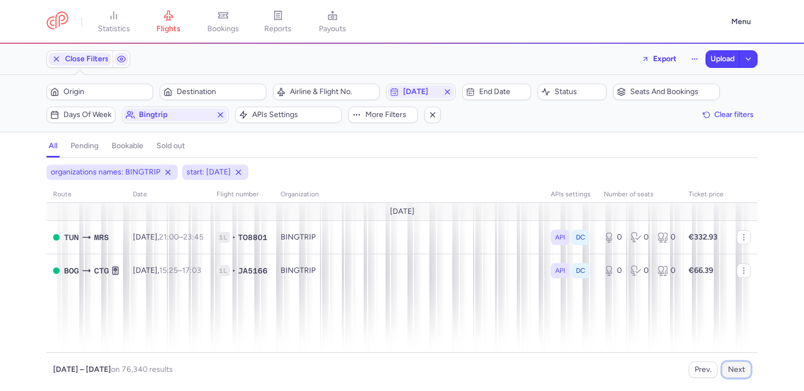
click at [733, 372] on button "Next" at bounding box center [736, 369] width 29 height 16
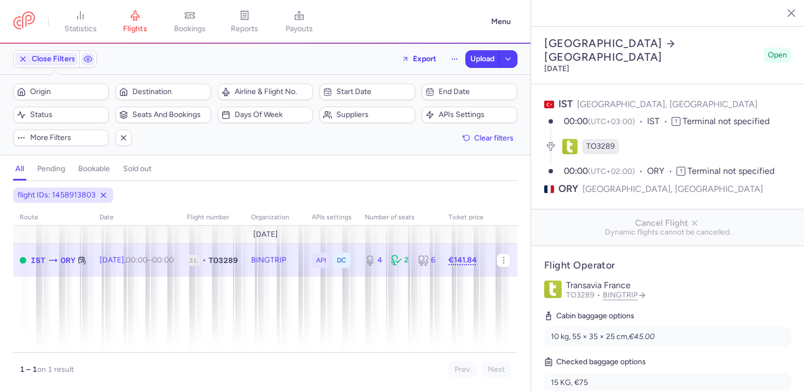
select select "days"
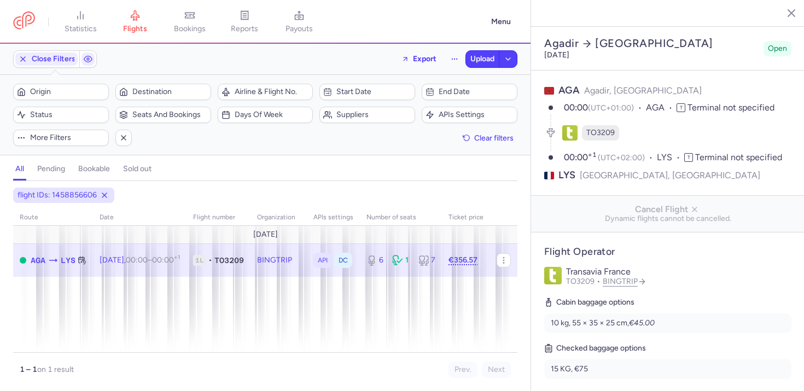
select select "days"
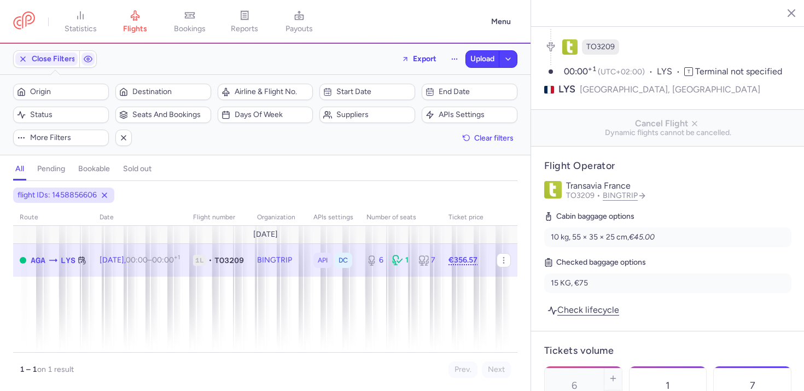
scroll to position [80, 0]
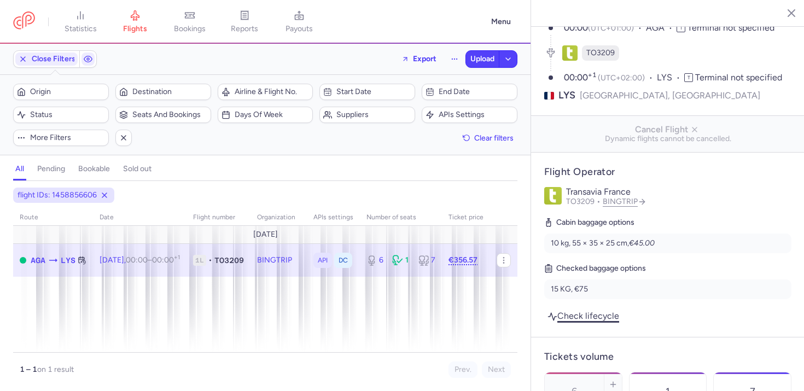
click at [587, 308] on link "Check lifecycle" at bounding box center [583, 315] width 78 height 15
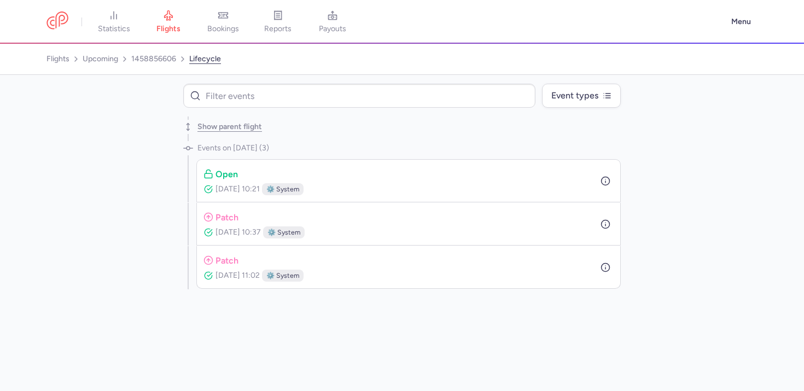
click at [617, 182] on div "open Aug 13, 2025, 10:21 ⚙️ system" at bounding box center [408, 180] width 424 height 43
click at [604, 179] on icon "button" at bounding box center [605, 182] width 10 height 10
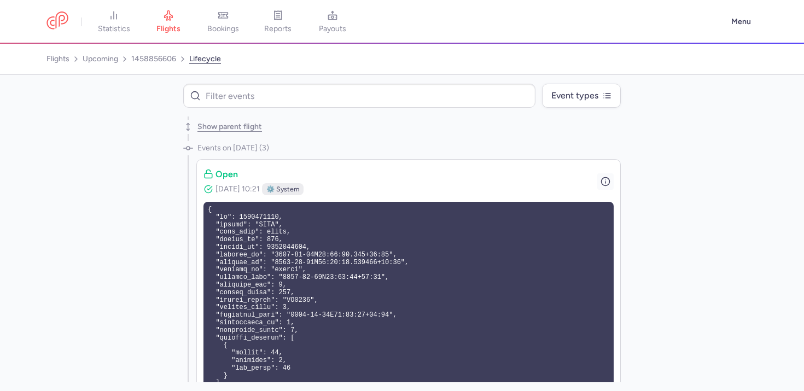
scroll to position [239, 0]
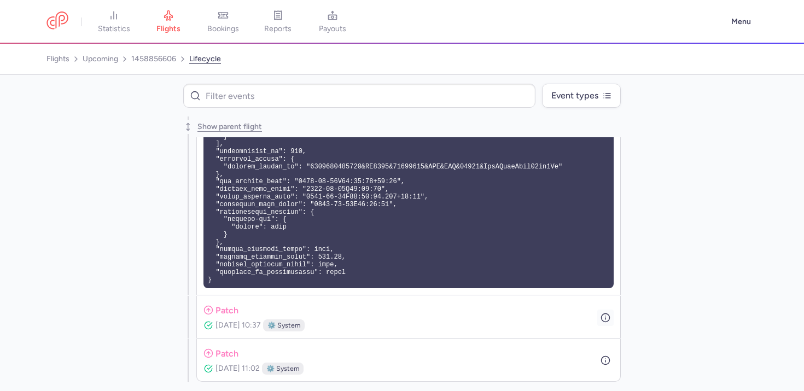
click at [601, 320] on icon "button" at bounding box center [605, 318] width 10 height 10
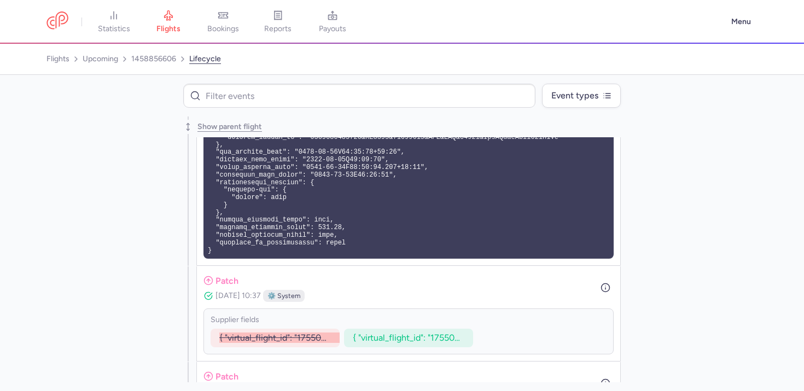
scroll to position [291, 0]
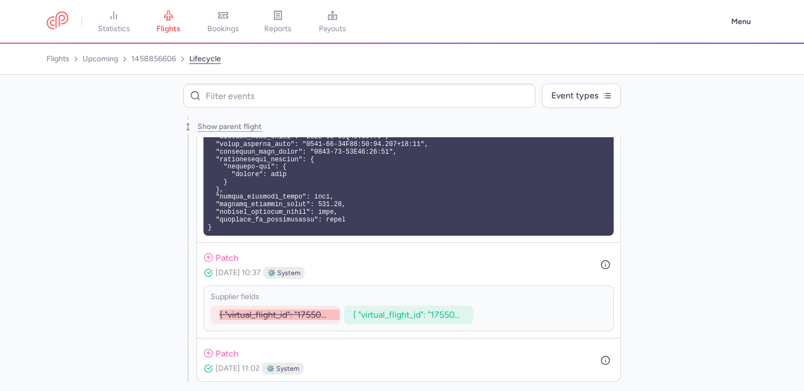
click at [609, 367] on div "patch Aug 13, 2025, 11:02 ⚙️ system" at bounding box center [408, 360] width 424 height 43
click at [604, 360] on icon "button" at bounding box center [605, 361] width 10 height 10
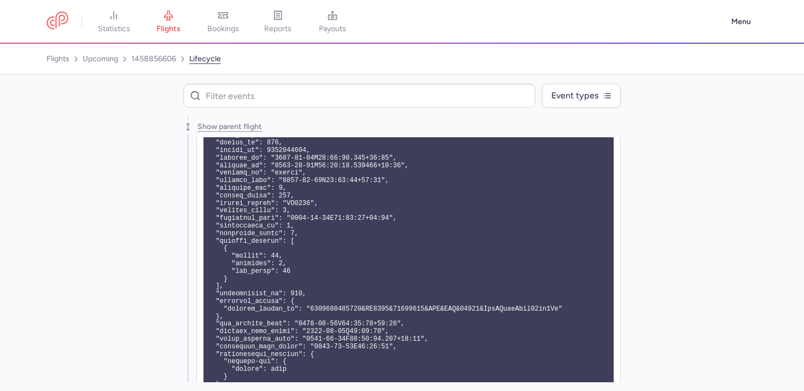
scroll to position [0, 0]
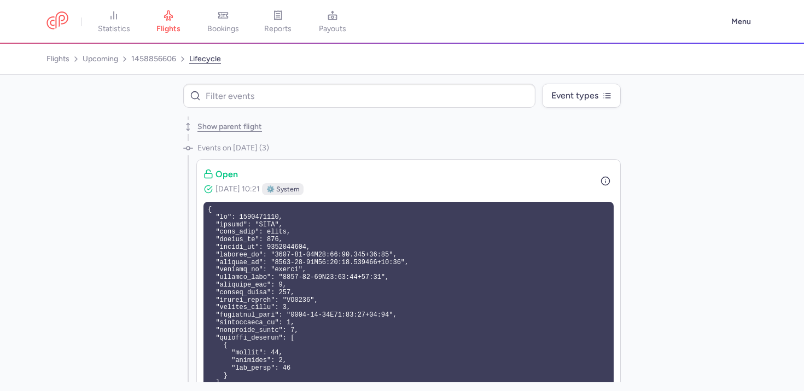
click at [216, 132] on div "Show parent flight" at bounding box center [401, 126] width 437 height 21
click at [219, 125] on button "Show parent flight" at bounding box center [229, 126] width 65 height 9
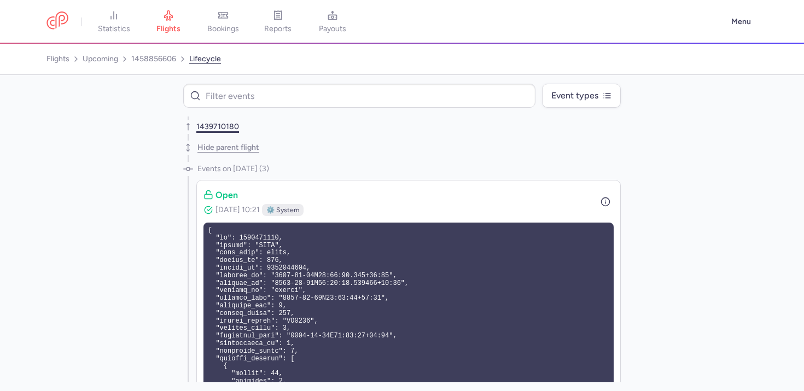
click at [215, 130] on link "1439710180" at bounding box center [217, 126] width 43 height 9
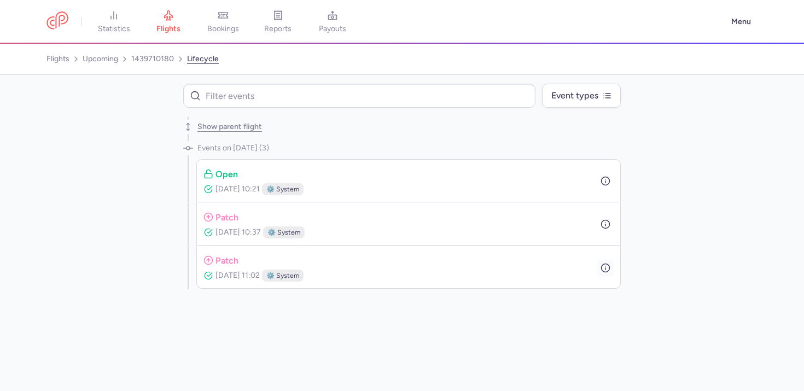
click at [610, 270] on icon "button" at bounding box center [605, 268] width 10 height 10
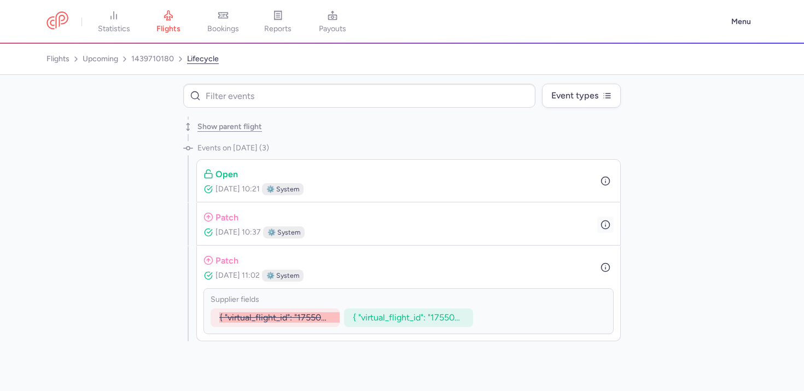
click at [606, 222] on icon "button" at bounding box center [605, 225] width 10 height 10
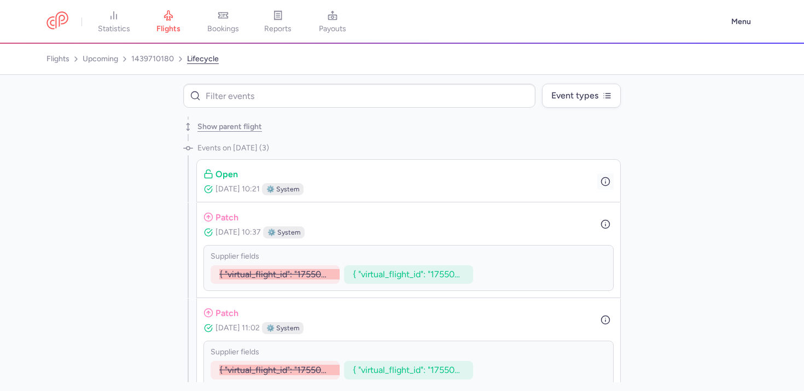
click at [601, 180] on icon "button" at bounding box center [605, 182] width 10 height 10
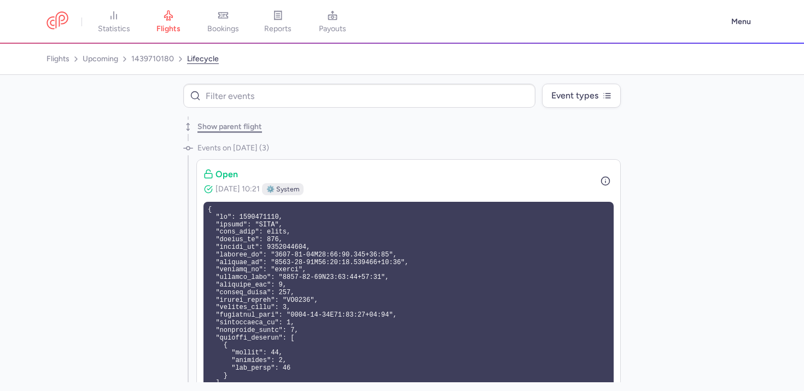
click at [200, 127] on button "Show parent flight" at bounding box center [229, 126] width 65 height 9
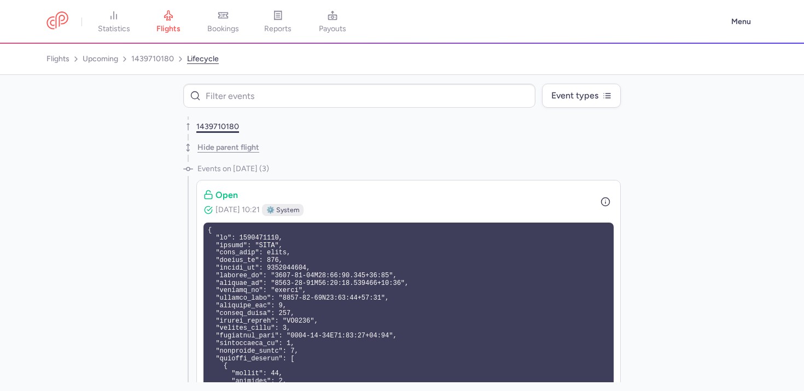
click at [204, 130] on link "1439710180" at bounding box center [217, 126] width 43 height 9
click at [203, 126] on link "1439710180" at bounding box center [217, 126] width 43 height 9
click at [216, 131] on link "1439710180" at bounding box center [217, 126] width 43 height 9
click at [213, 146] on button "Hide parent flight" at bounding box center [228, 147] width 62 height 9
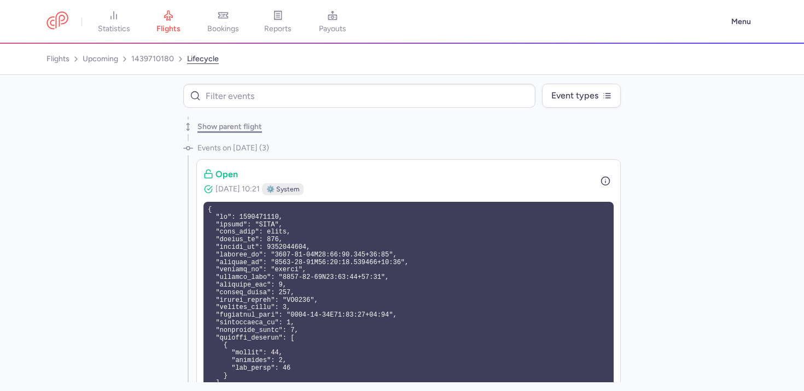
click at [210, 125] on button "Show parent flight" at bounding box center [229, 126] width 65 height 9
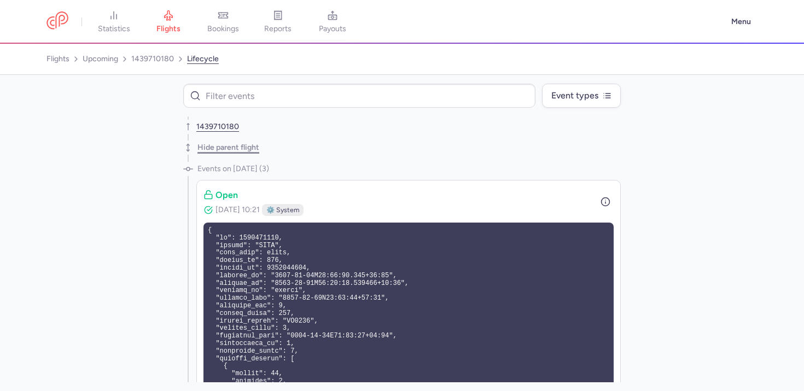
click at [210, 125] on link "1439710180" at bounding box center [217, 126] width 43 height 9
click at [144, 63] on link "1439710180" at bounding box center [152, 58] width 43 height 17
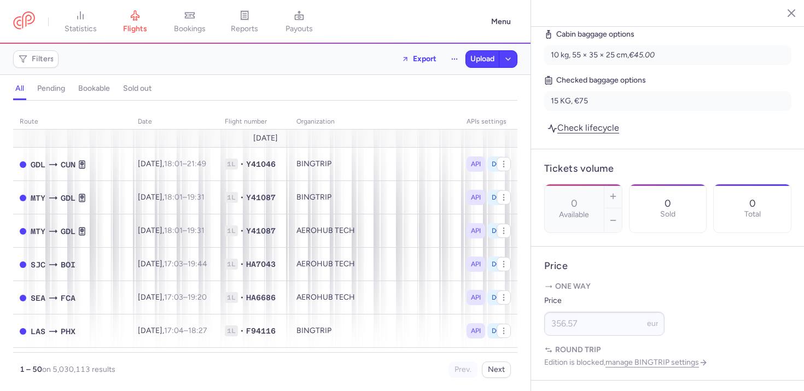
scroll to position [202, 0]
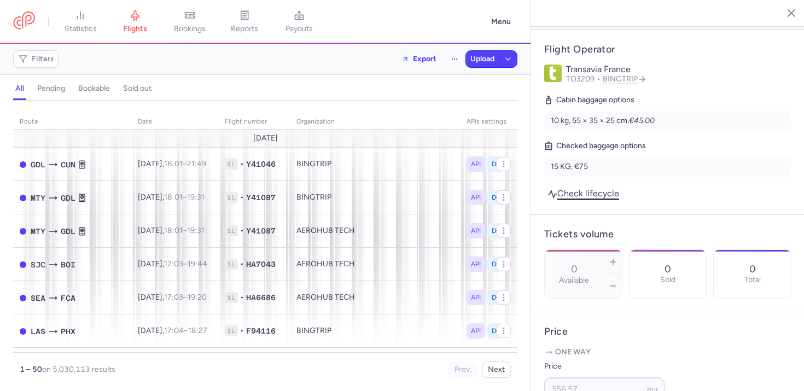
click at [611, 186] on link "Check lifecycle" at bounding box center [583, 193] width 78 height 15
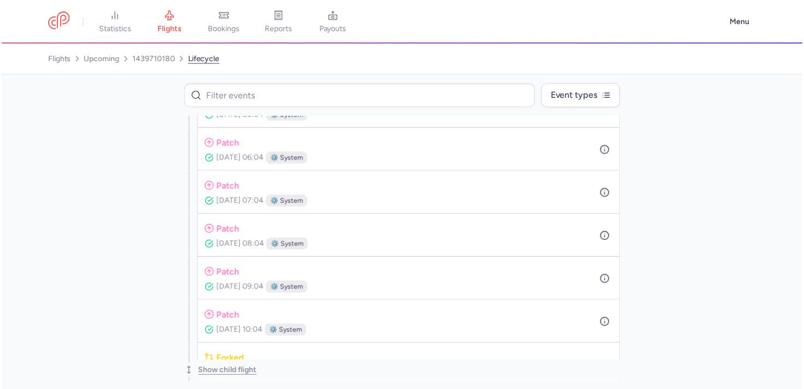
scroll to position [4229, 0]
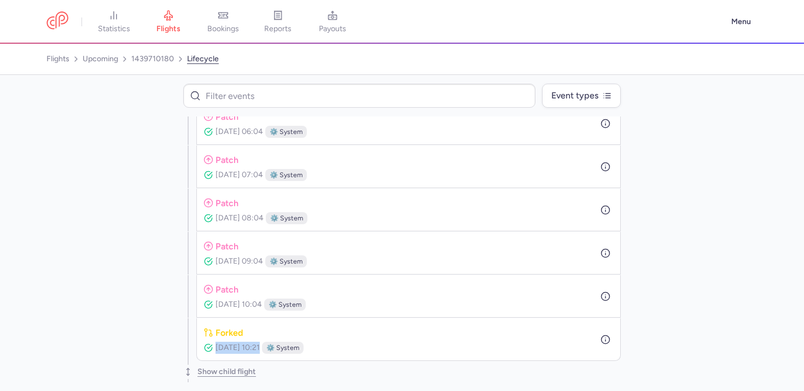
drag, startPoint x: 208, startPoint y: 349, endPoint x: 280, endPoint y: 349, distance: 71.6
click at [280, 349] on p "Aug 13, 2025, 10:21 ⚙️ system" at bounding box center [253, 348] width 100 height 13
click at [405, 312] on div "patch Aug 13, 2025, 10:04 ⚙️ system" at bounding box center [408, 296] width 424 height 43
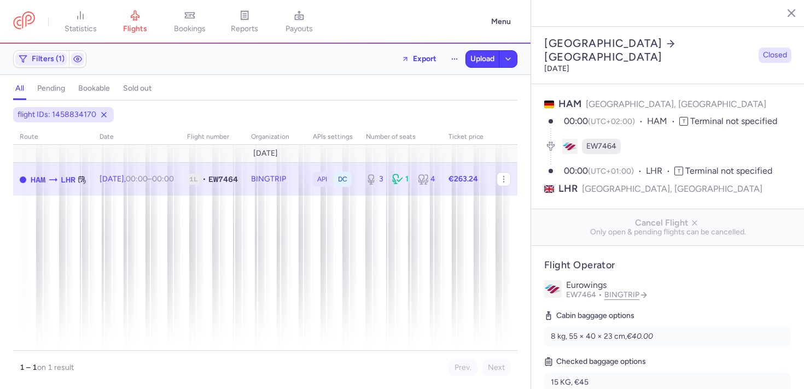
select select "days"
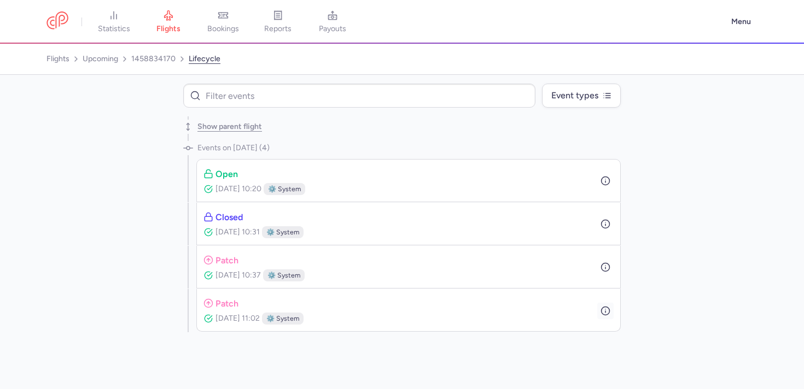
click at [606, 316] on button "button" at bounding box center [605, 311] width 16 height 16
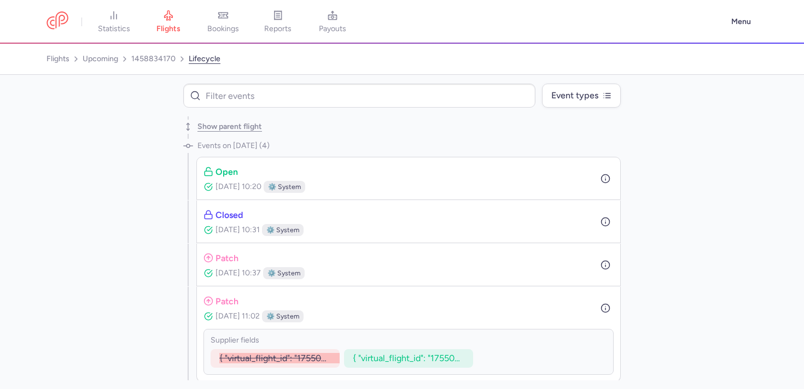
scroll to position [4, 0]
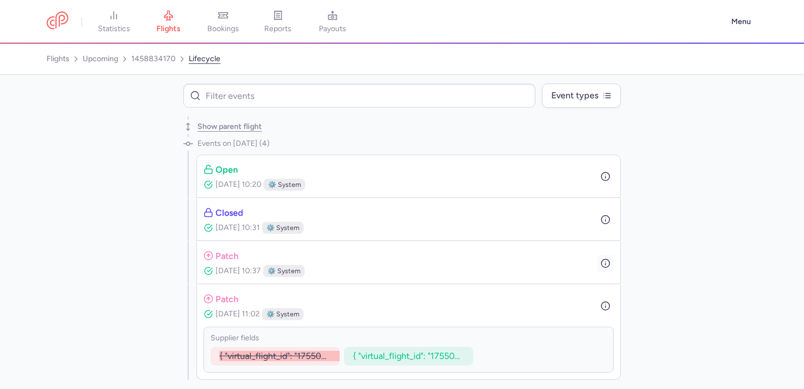
click at [602, 263] on icon "button" at bounding box center [605, 264] width 10 height 10
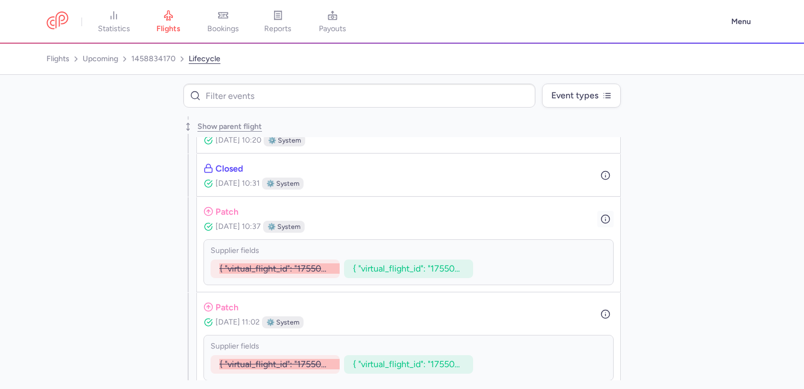
scroll to position [57, 0]
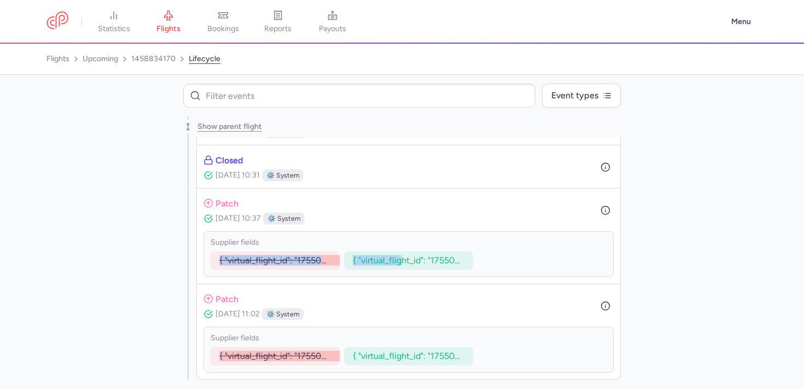
drag, startPoint x: 397, startPoint y: 261, endPoint x: 516, endPoint y: 274, distance: 119.4
click at [516, 274] on div "supplier fields { "virtual_flight_id": "1755073060936&EW7464&20250814&HAM&LHR&2…" at bounding box center [408, 254] width 410 height 46
click at [400, 259] on span "{ "virtual_flight_id": "1755074077294&EW7464&20250814&HAM&LHR&26324&tYwInXd71qT…" at bounding box center [559, 260] width 412 height 10
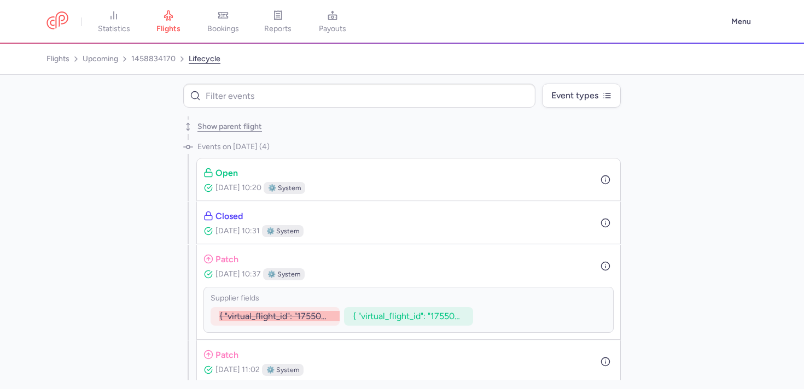
scroll to position [0, 0]
click at [605, 230] on button "button" at bounding box center [605, 224] width 16 height 16
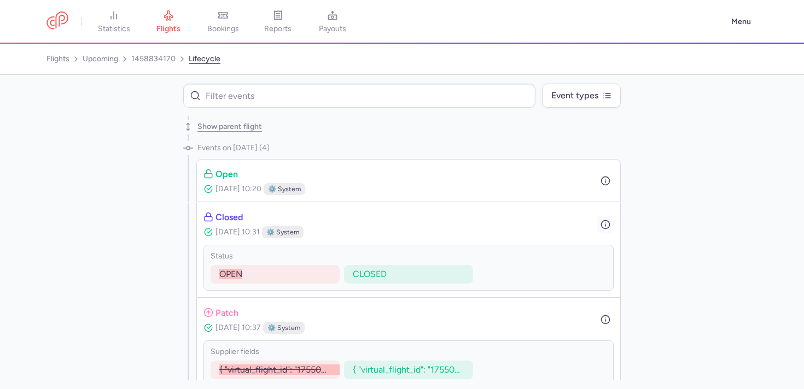
click at [602, 226] on icon "button" at bounding box center [605, 225] width 10 height 10
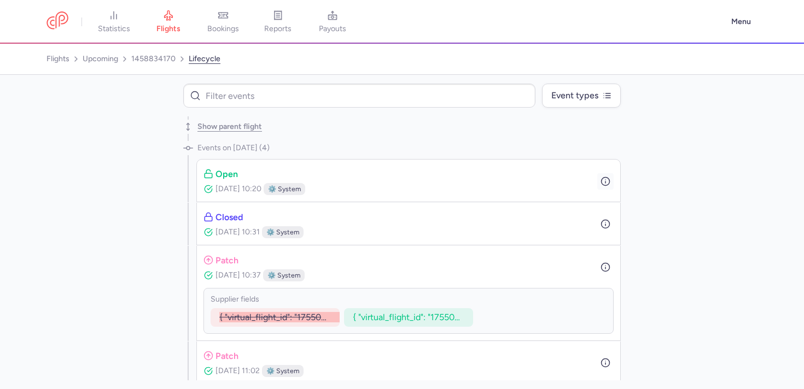
click at [604, 178] on circle "button" at bounding box center [605, 181] width 8 height 8
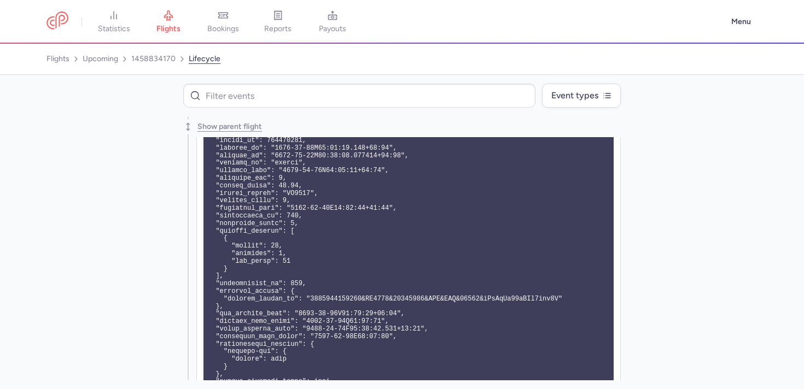
scroll to position [389, 0]
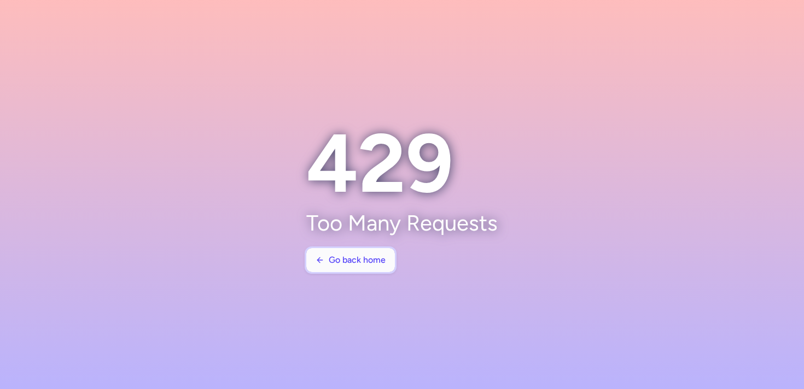
click at [318, 258] on icon "button" at bounding box center [319, 260] width 9 height 9
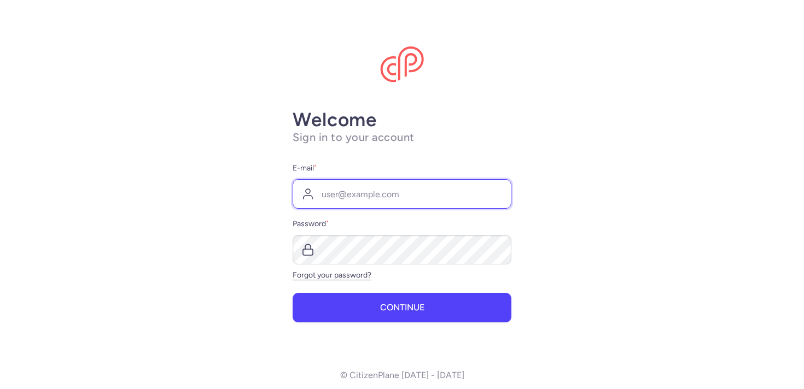
click at [360, 208] on input "E-mail *" at bounding box center [401, 194] width 219 height 30
click at [0, 0] on com-1password-button at bounding box center [0, 0] width 0 height 0
type input "[EMAIL_ADDRESS][DOMAIN_NAME]"
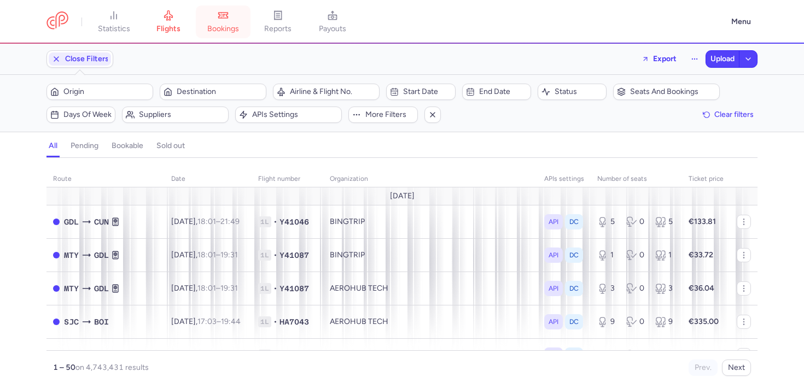
click at [247, 20] on link "bookings" at bounding box center [223, 22] width 55 height 24
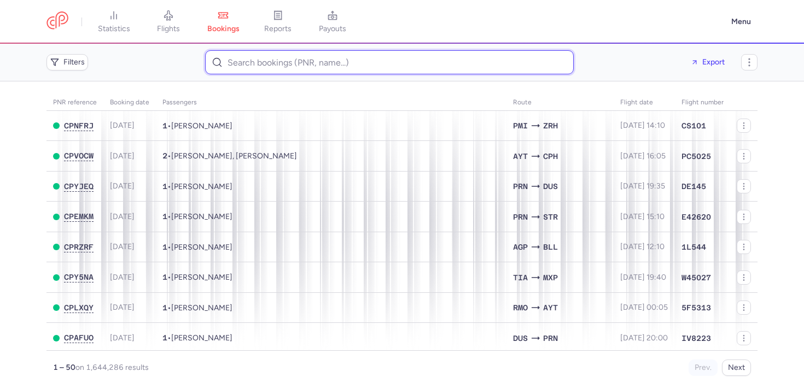
click at [330, 69] on input at bounding box center [389, 62] width 368 height 24
paste input "[PERSON_NAME]"
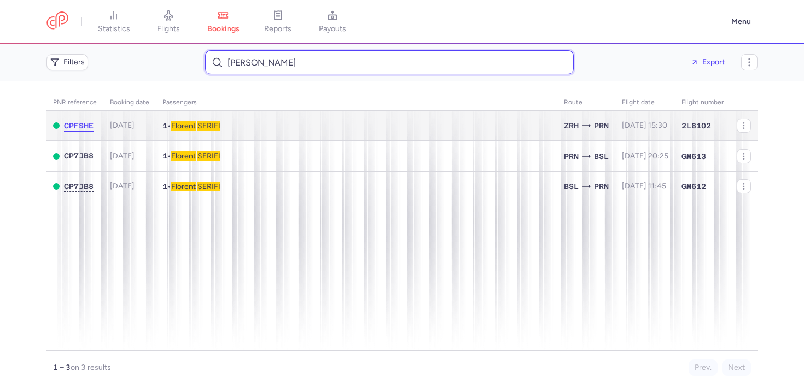
type input "[PERSON_NAME]"
click at [78, 124] on span "CPFSHE" at bounding box center [79, 125] width 30 height 9
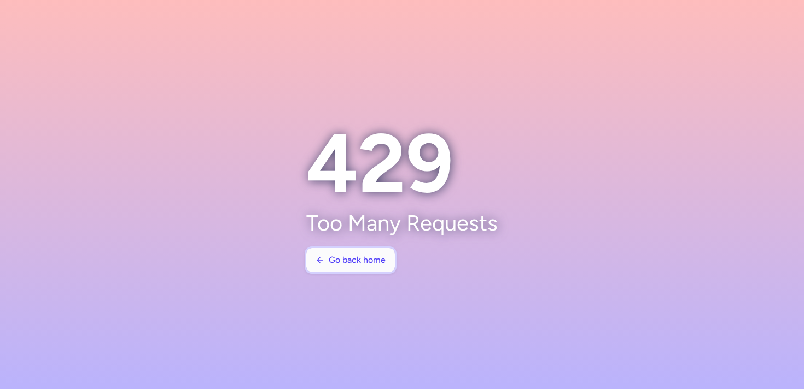
click at [349, 257] on span "Go back home" at bounding box center [357, 260] width 57 height 10
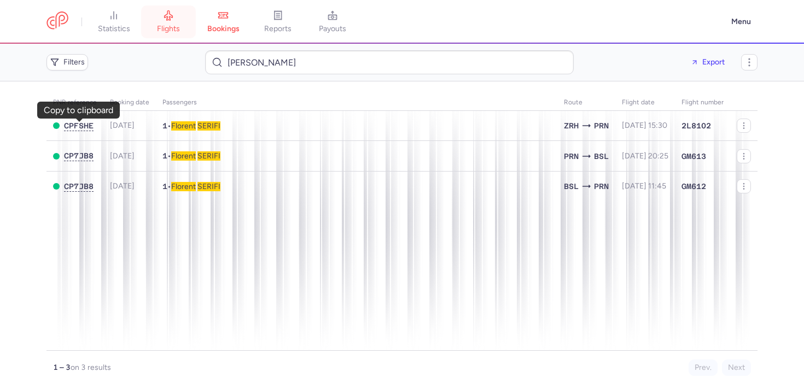
click at [178, 20] on link "flights" at bounding box center [168, 22] width 55 height 24
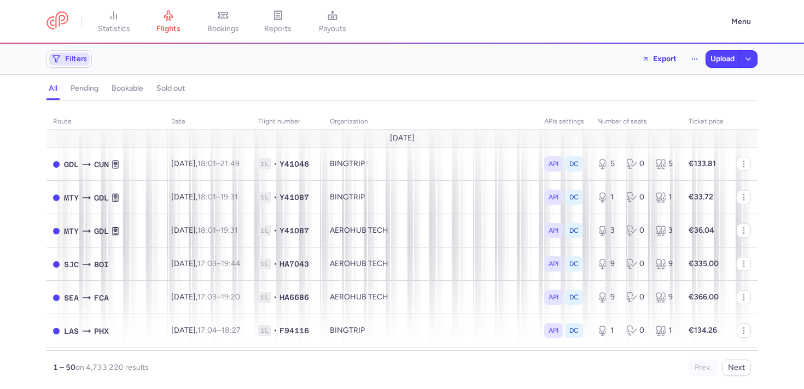
click at [80, 62] on span "Filters" at bounding box center [76, 59] width 22 height 9
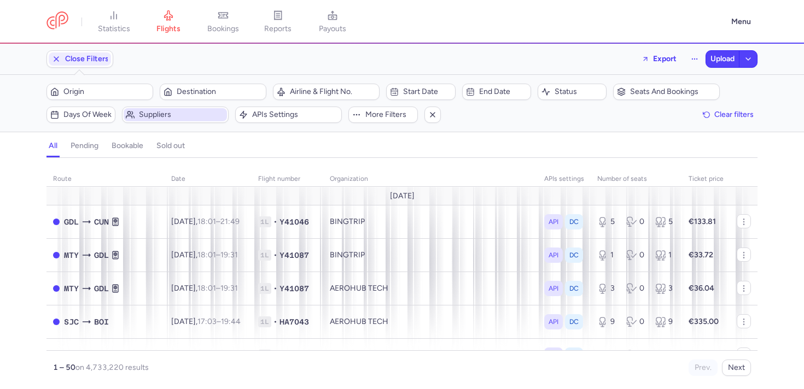
click at [161, 114] on span "Suppliers" at bounding box center [182, 114] width 86 height 9
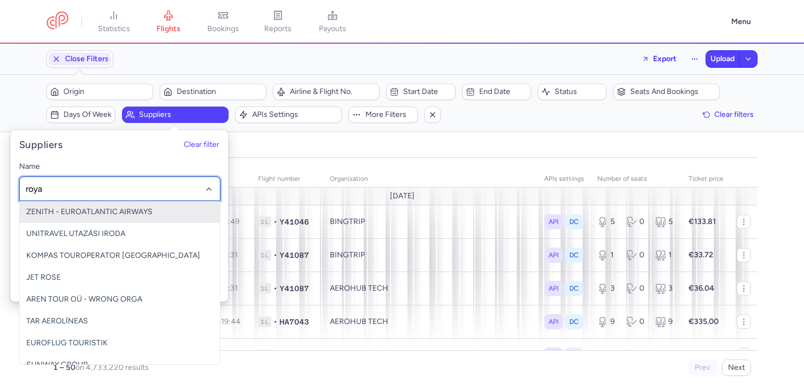
type input "royal"
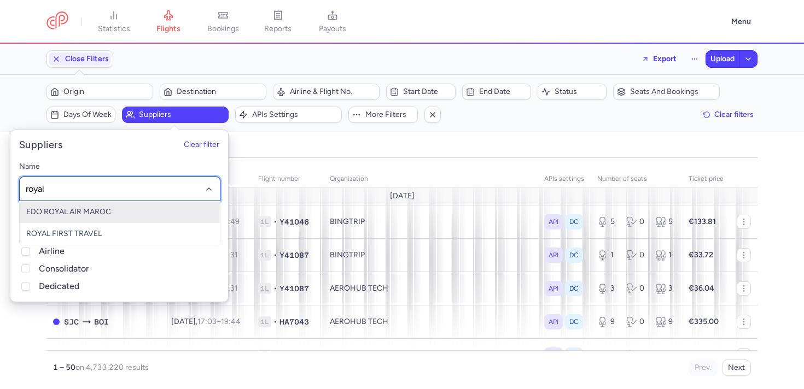
click at [82, 206] on span "EDO ROYAL AIR MAROC" at bounding box center [120, 212] width 200 height 22
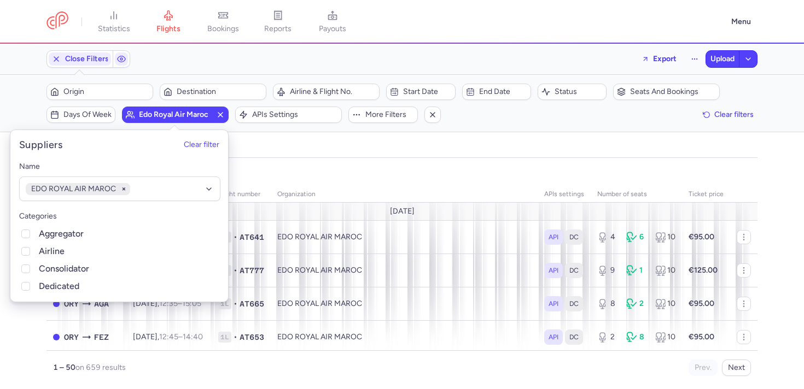
click at [373, 169] on div "organizations names: EDO ROYAL AIR MAROC" at bounding box center [401, 172] width 715 height 20
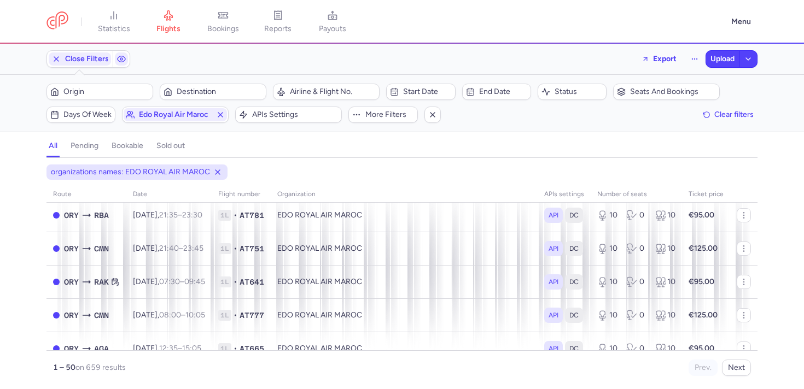
scroll to position [1537, 0]
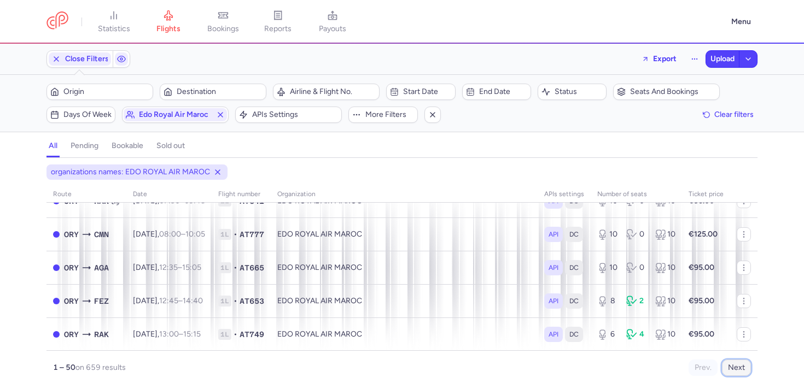
click at [738, 371] on button "Next" at bounding box center [736, 368] width 29 height 16
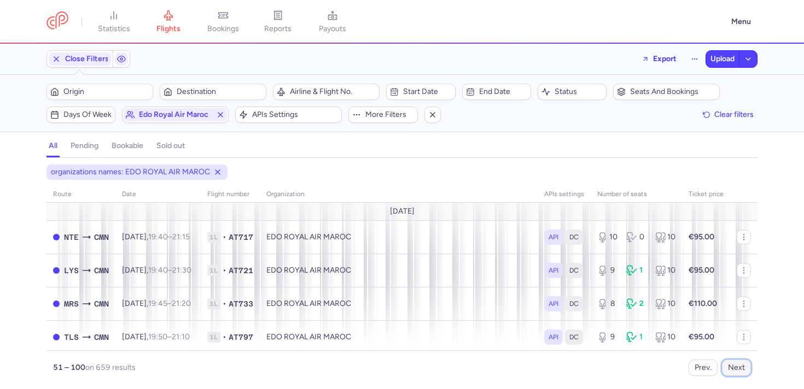
click at [738, 371] on button "Next" at bounding box center [736, 368] width 29 height 16
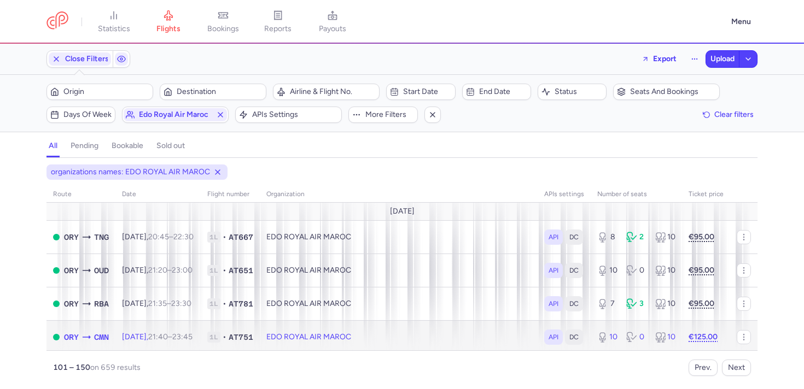
click at [447, 346] on td "EDO ROYAL AIR MAROC" at bounding box center [399, 336] width 278 height 33
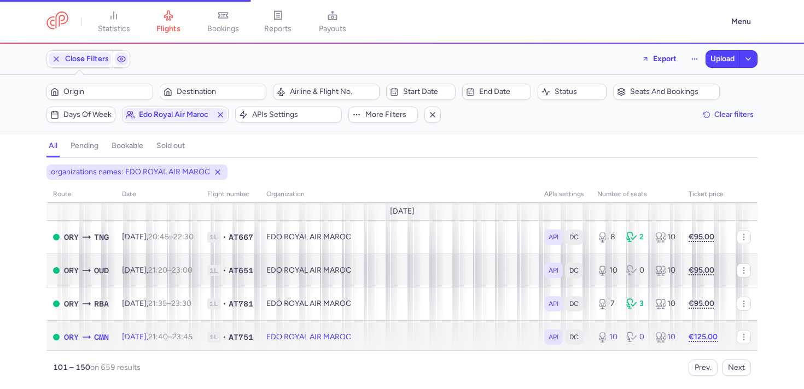
select select "days"
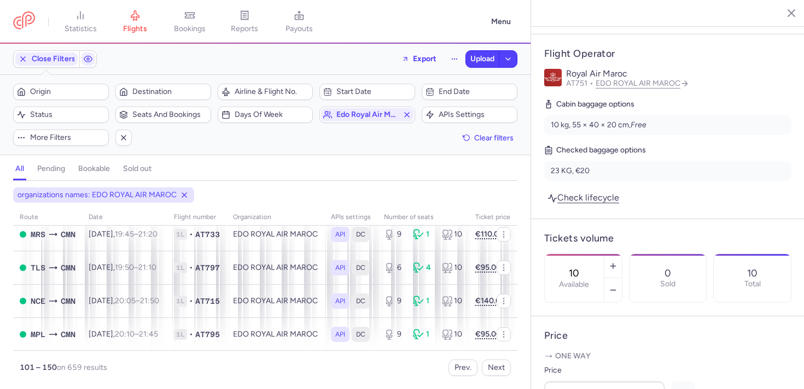
scroll to position [422, 0]
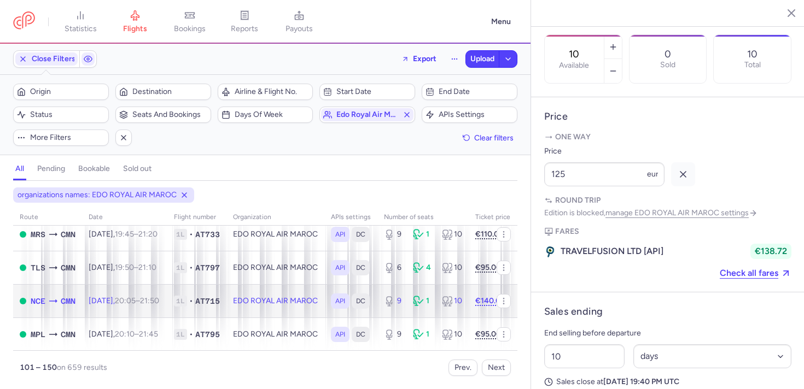
click at [290, 308] on td "EDO ROYAL AIR MAROC" at bounding box center [275, 300] width 98 height 33
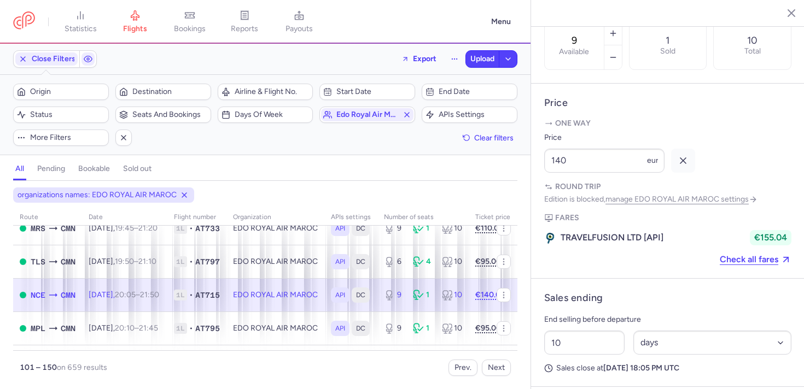
scroll to position [433, 0]
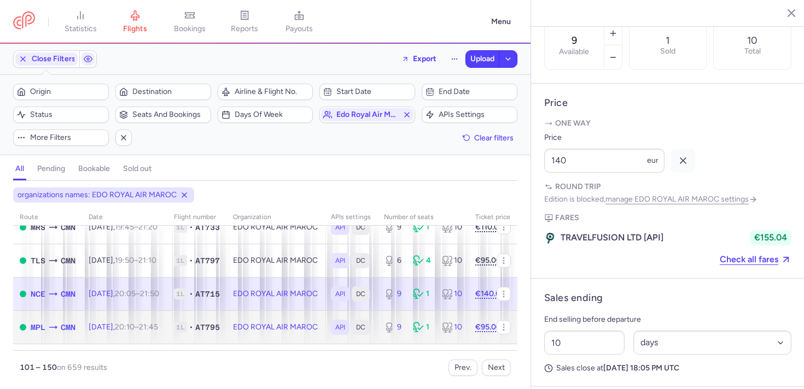
click at [292, 320] on td "EDO ROYAL AIR MAROC" at bounding box center [275, 327] width 98 height 33
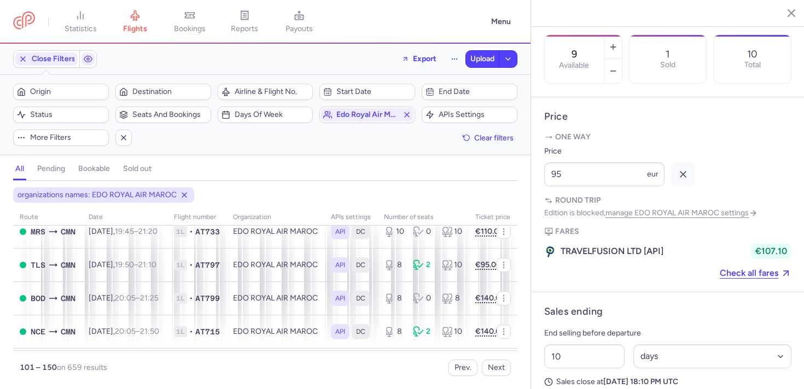
scroll to position [1560, 0]
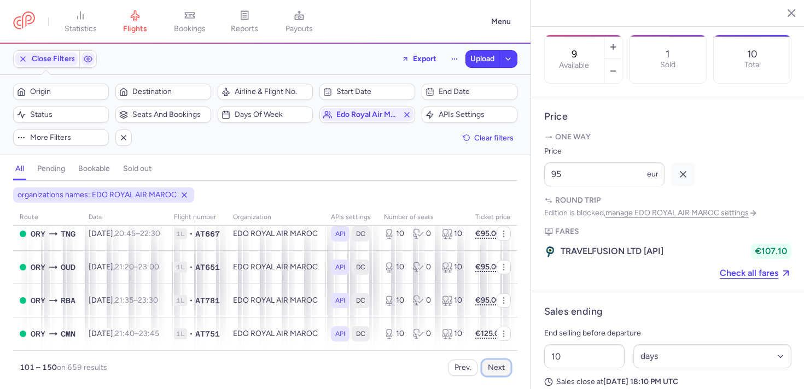
click at [498, 361] on button "Next" at bounding box center [496, 368] width 29 height 16
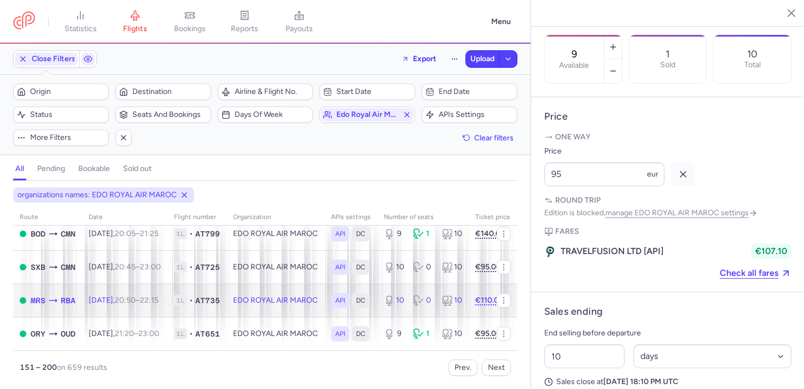
click at [187, 295] on span "1L" at bounding box center [180, 300] width 13 height 11
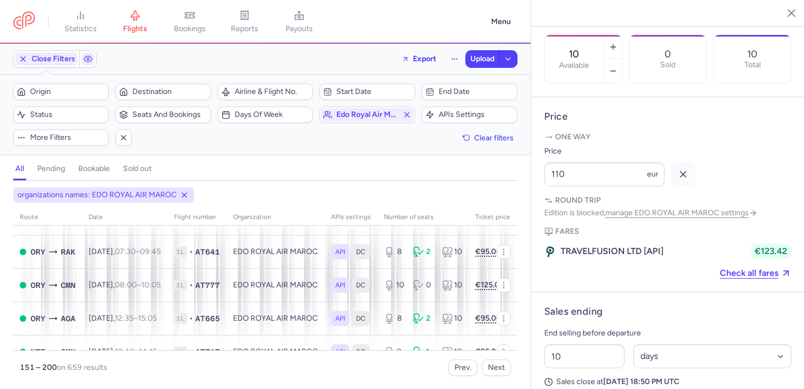
scroll to position [1560, 0]
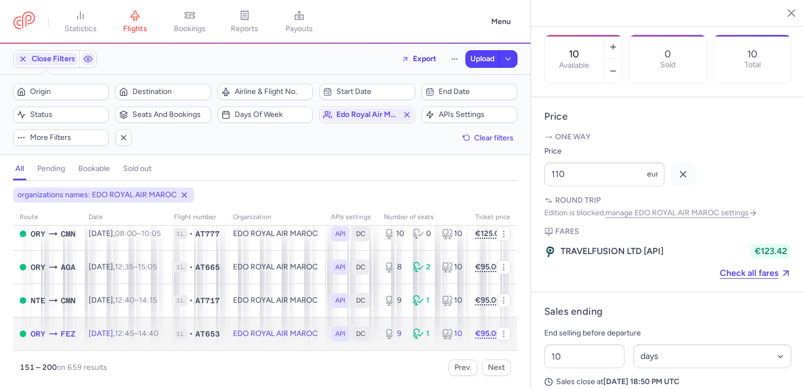
click at [365, 329] on span "DC" at bounding box center [360, 334] width 9 height 11
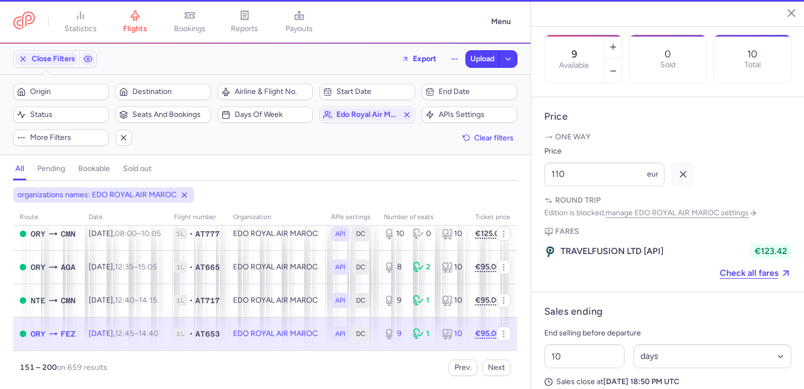
scroll to position [431, 0]
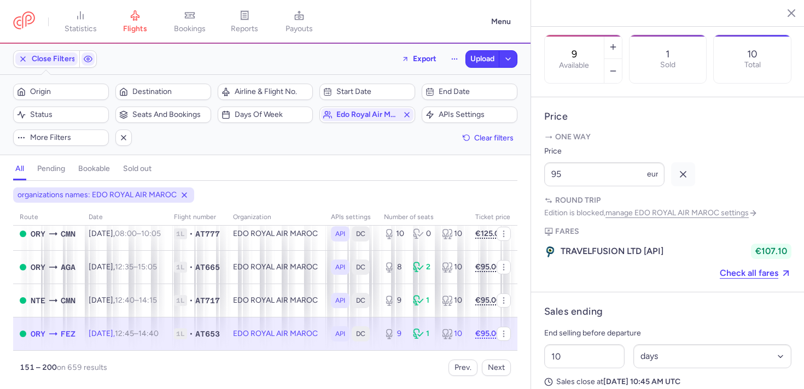
click at [512, 374] on div "151 – 200 on 659 results Prev. Next" at bounding box center [265, 363] width 504 height 25
click at [506, 374] on button "Next" at bounding box center [496, 368] width 29 height 16
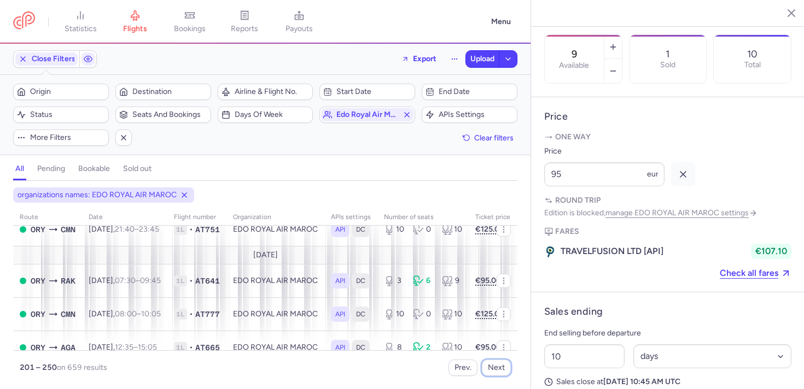
scroll to position [308, 0]
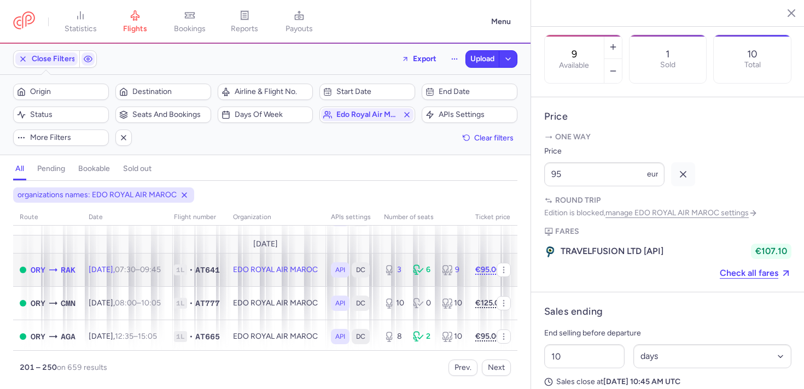
click at [265, 280] on td "EDO ROYAL AIR MAROC" at bounding box center [275, 269] width 98 height 33
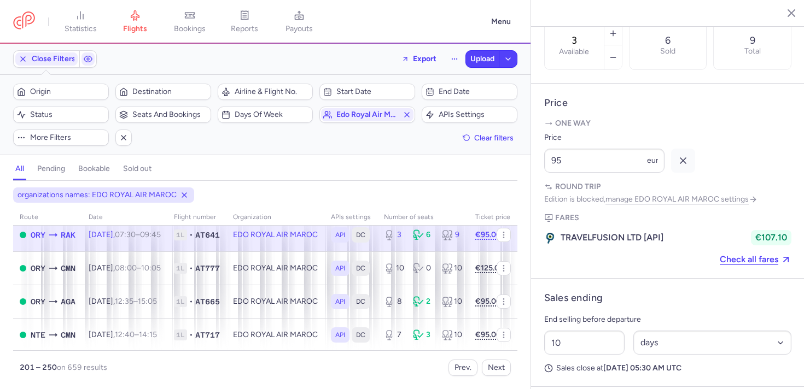
scroll to position [347, 0]
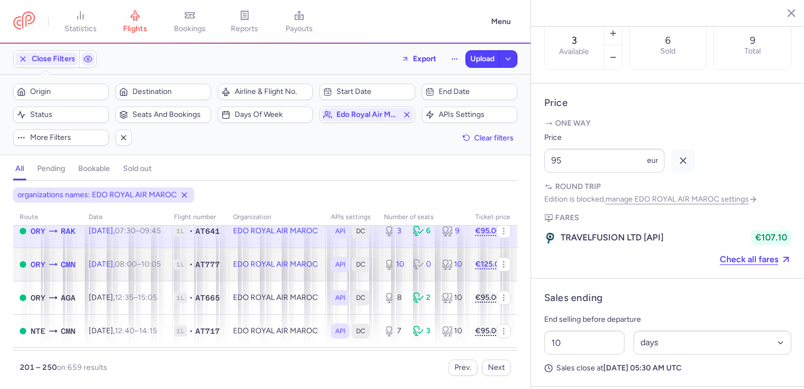
click at [262, 278] on td "EDO ROYAL AIR MAROC" at bounding box center [275, 264] width 98 height 33
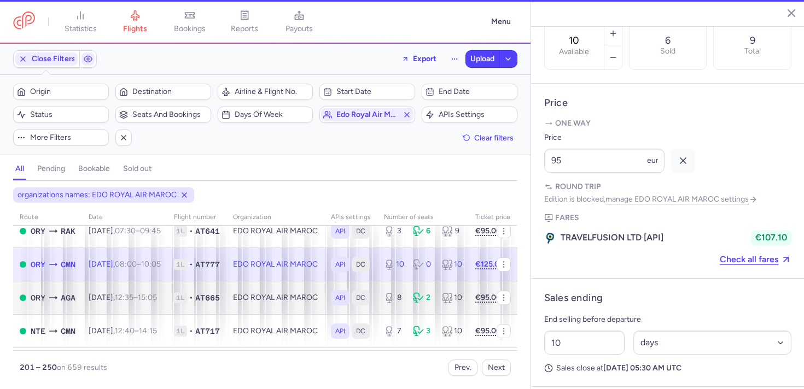
scroll to position [422, 0]
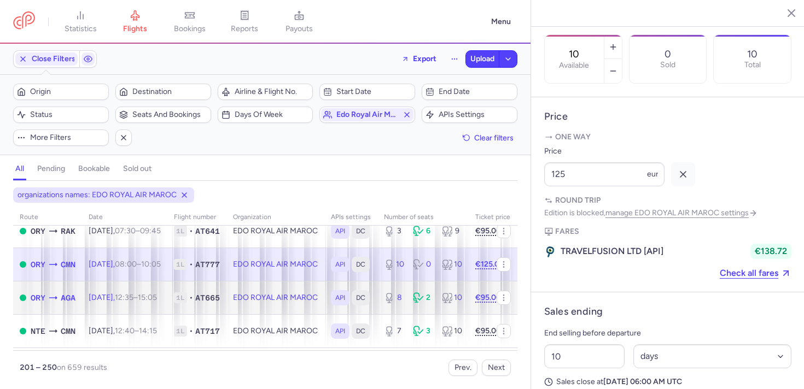
click at [262, 295] on td "EDO ROYAL AIR MAROC" at bounding box center [275, 297] width 98 height 33
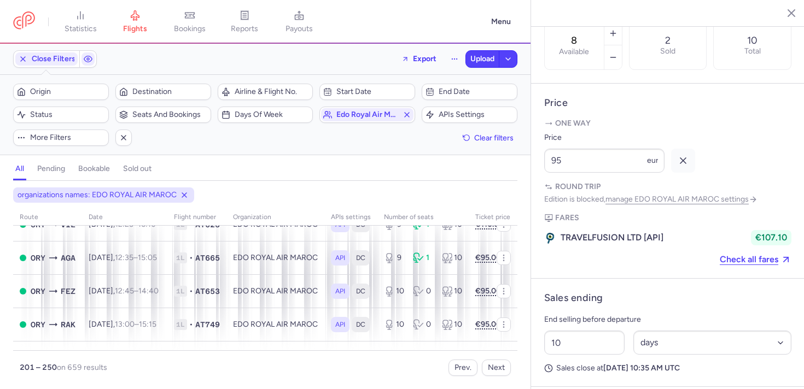
scroll to position [956, 0]
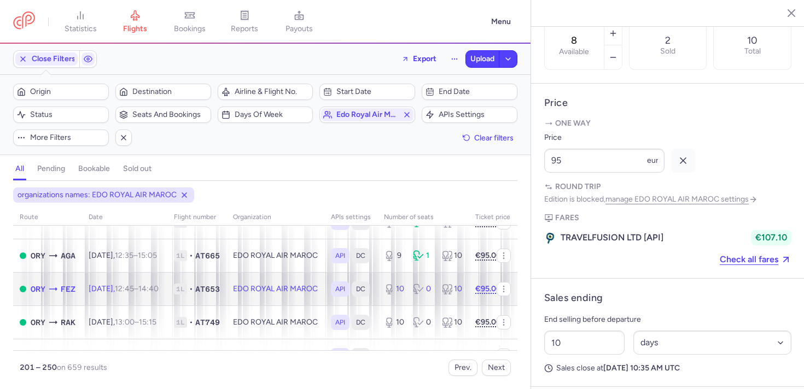
click at [262, 295] on td "EDO ROYAL AIR MAROC" at bounding box center [275, 288] width 98 height 33
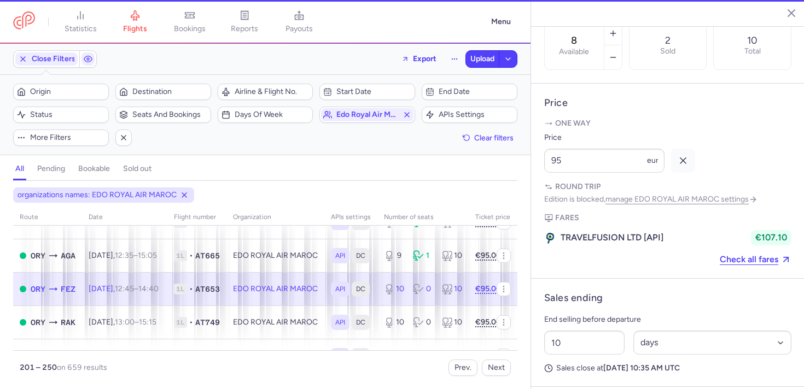
type input "10"
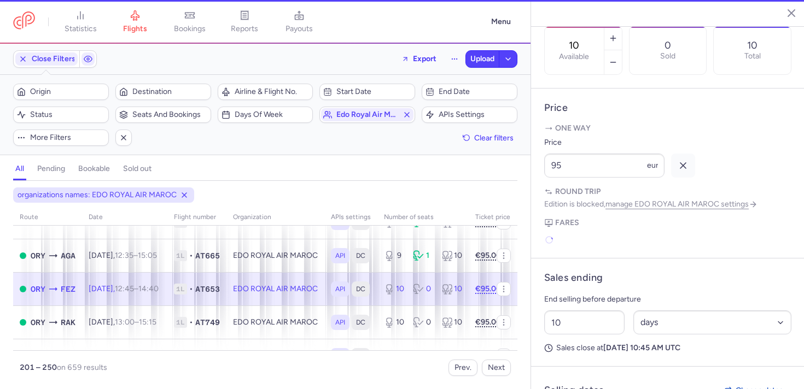
scroll to position [422, 0]
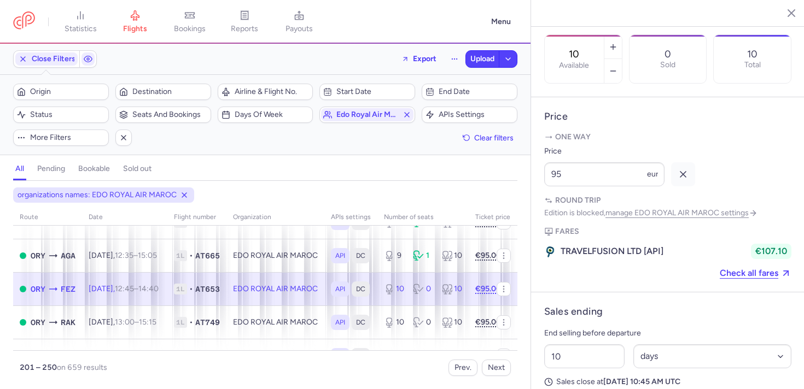
click at [377, 273] on td "EDO ROYAL AIR MAROC" at bounding box center [422, 288] width 91 height 33
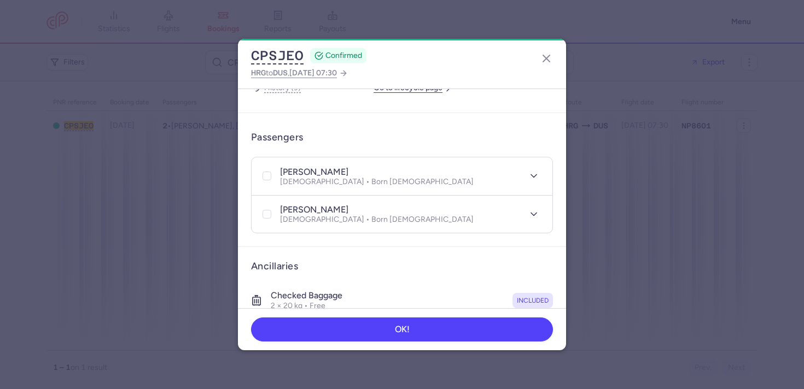
scroll to position [201, 0]
click at [542, 61] on icon "button" at bounding box center [546, 58] width 13 height 13
